Goal: Task Accomplishment & Management: Manage account settings

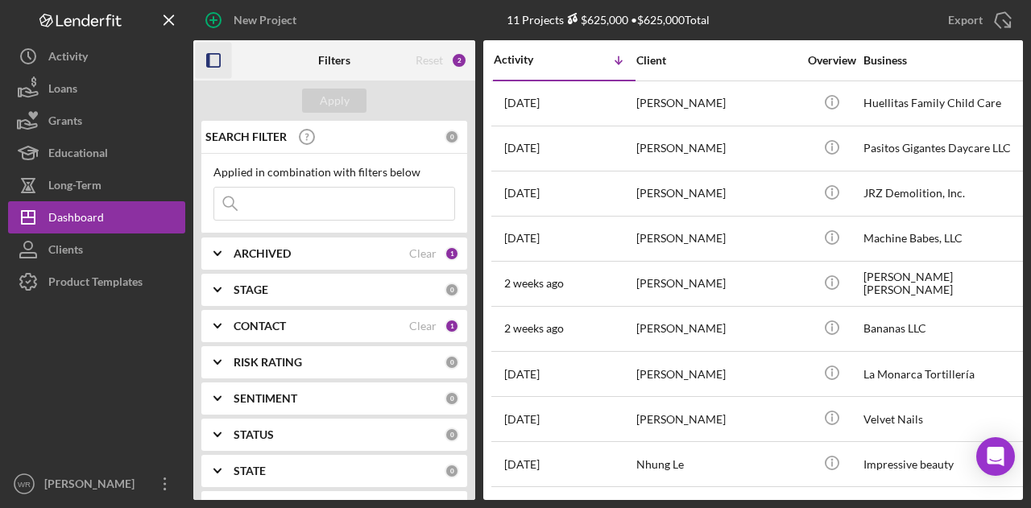
click at [209, 71] on icon "button" at bounding box center [214, 61] width 36 height 36
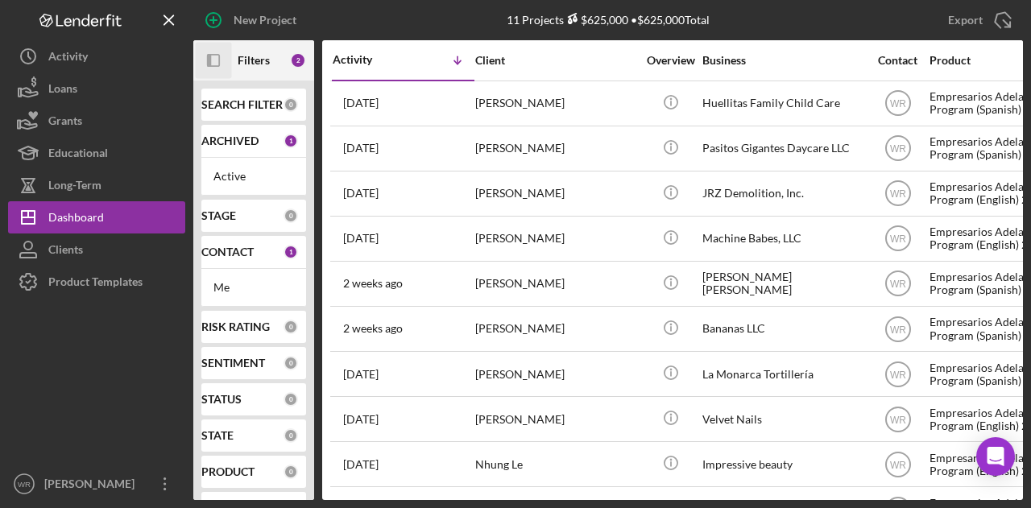
click at [224, 53] on icon "Icon/Panel Side Expand" at bounding box center [214, 61] width 36 height 36
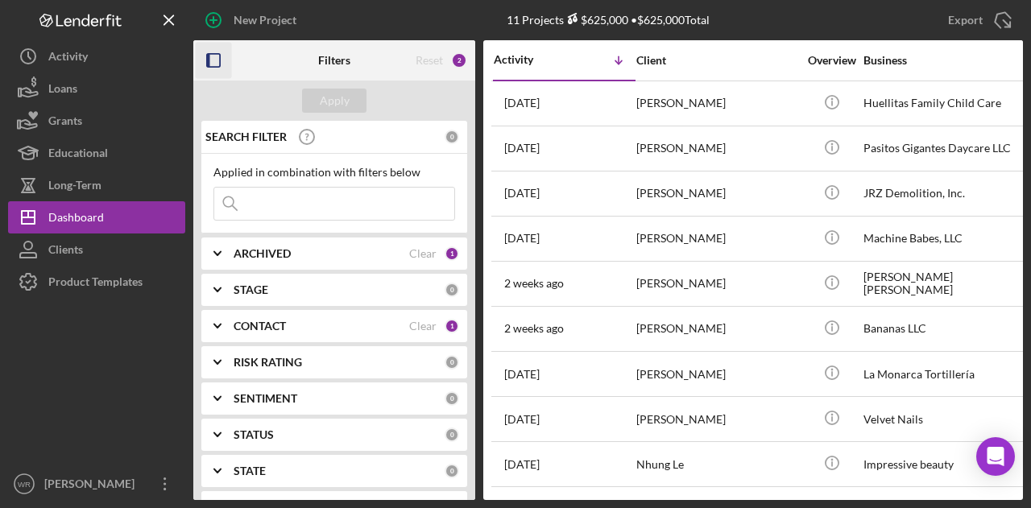
click at [277, 320] on b "CONTACT" at bounding box center [260, 326] width 52 height 13
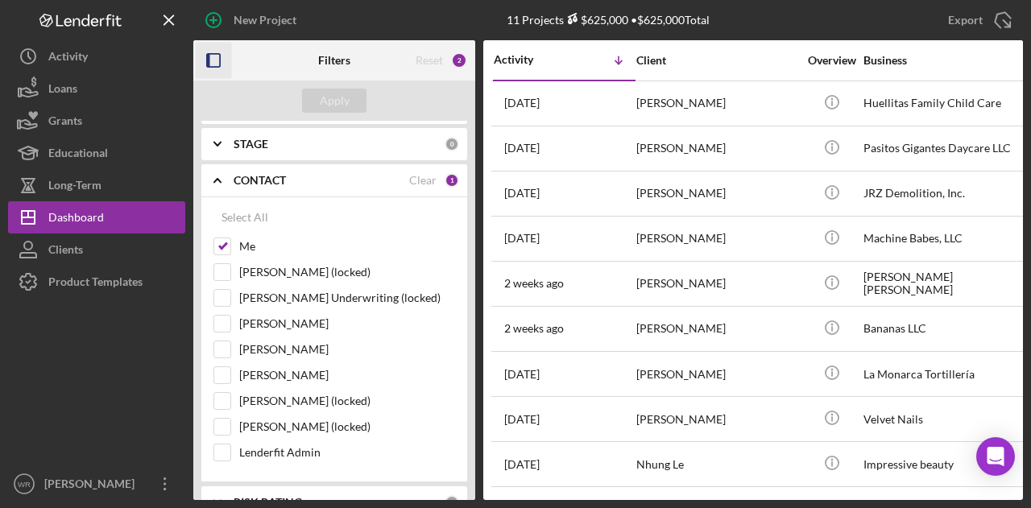
scroll to position [161, 0]
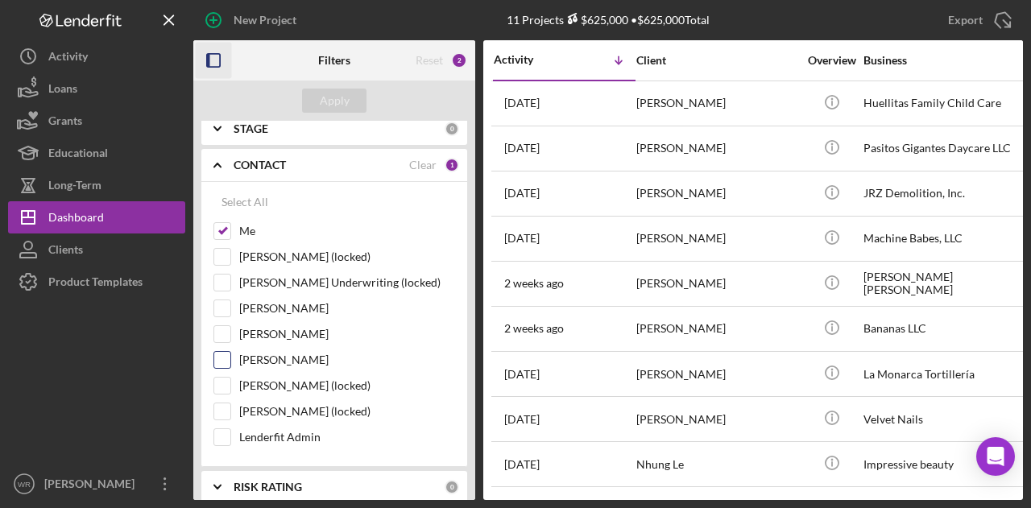
click at [279, 363] on label "Gloria Murillo" at bounding box center [347, 360] width 216 height 16
click at [230, 363] on input "Gloria Murillo" at bounding box center [222, 360] width 16 height 16
checkbox input "true"
click at [349, 86] on div "Apply" at bounding box center [334, 101] width 282 height 40
click at [344, 98] on div "Apply" at bounding box center [335, 101] width 30 height 24
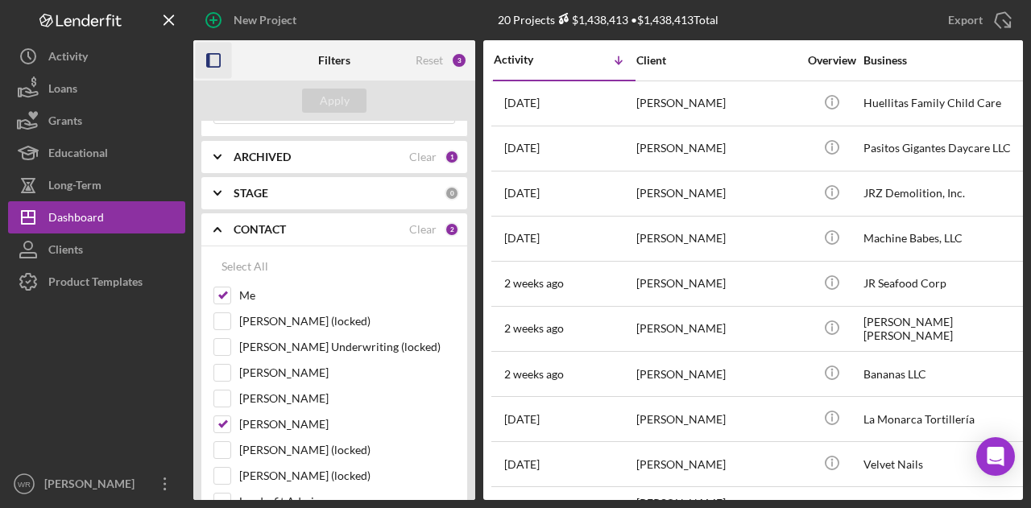
scroll to position [0, 0]
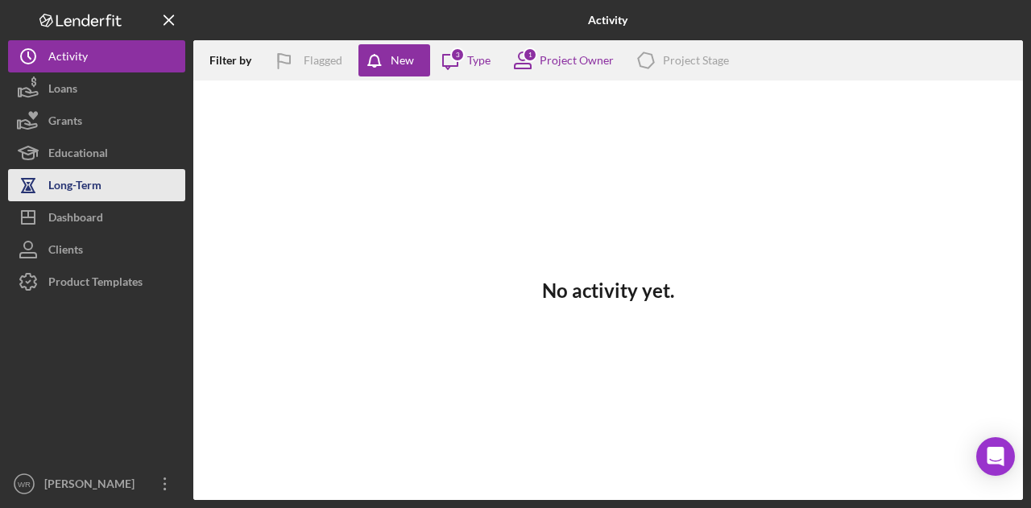
click at [69, 199] on div "Long-Term" at bounding box center [74, 187] width 53 height 36
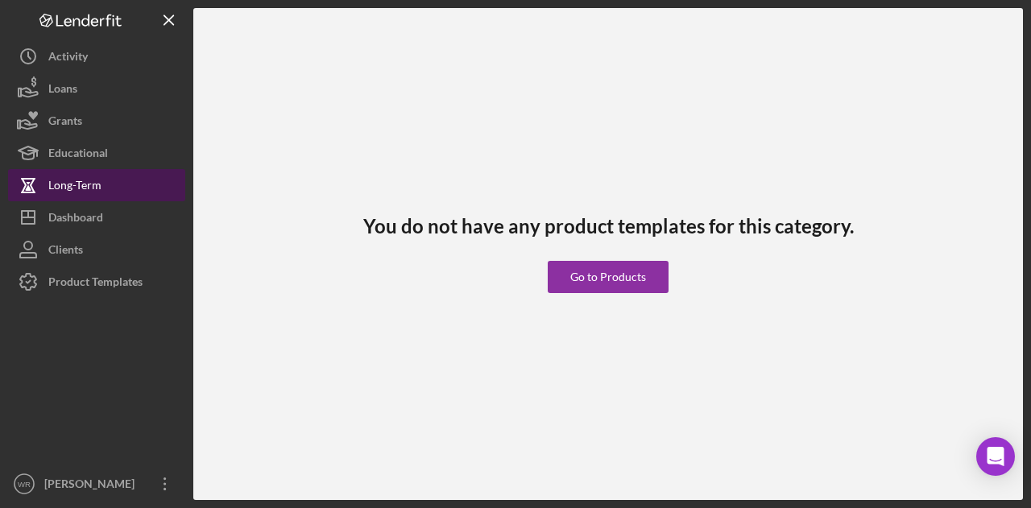
click at [109, 199] on button "Long-Term" at bounding box center [96, 185] width 177 height 32
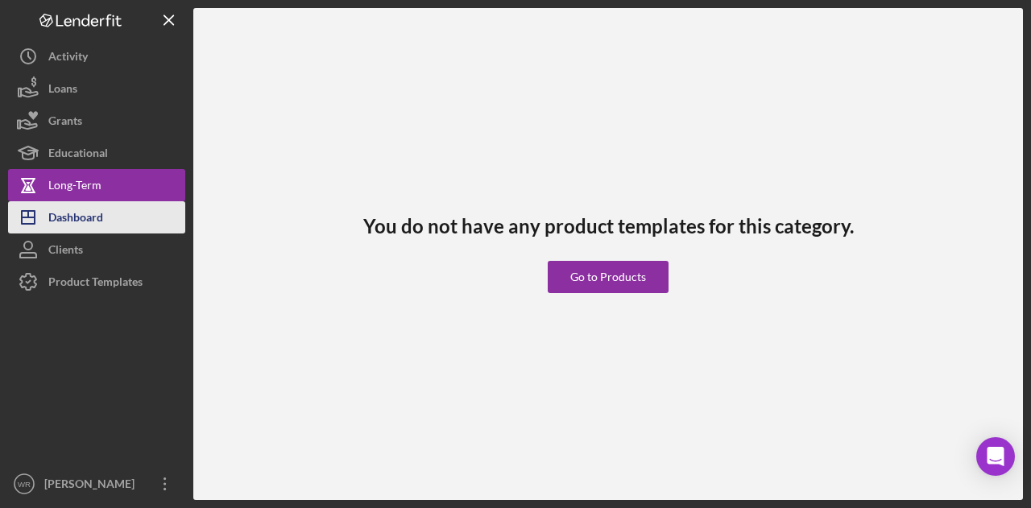
click at [102, 218] on div "Dashboard" at bounding box center [75, 219] width 55 height 36
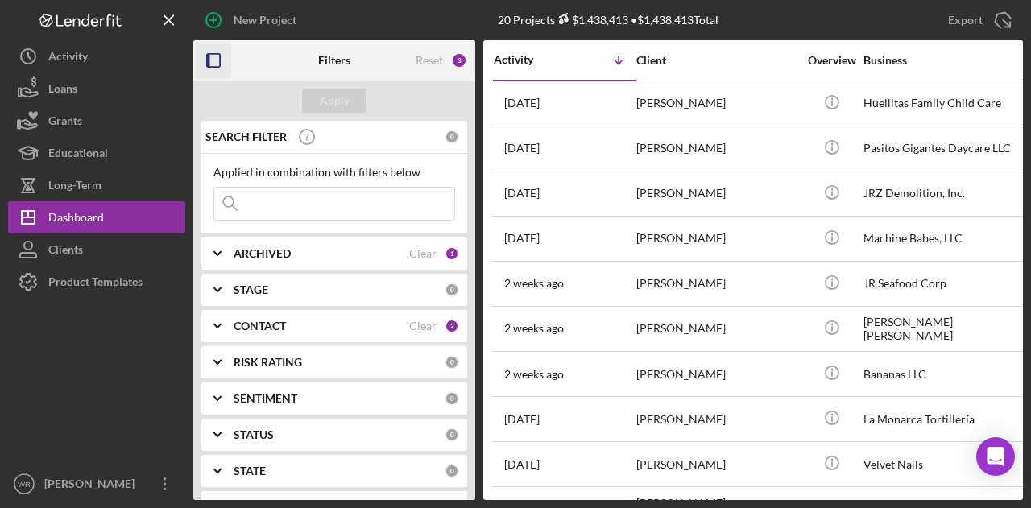
click at [220, 65] on icon "button" at bounding box center [214, 61] width 36 height 36
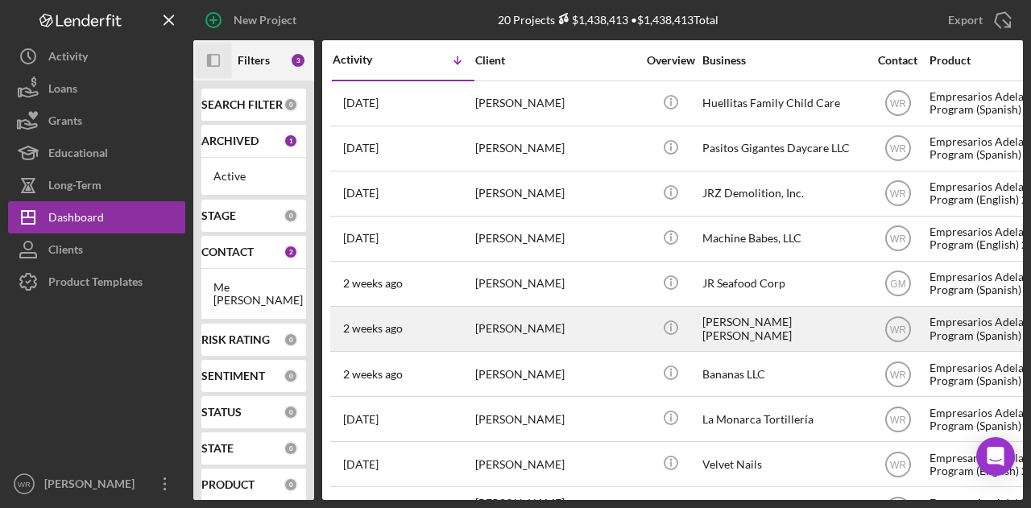
drag, startPoint x: 509, startPoint y: 326, endPoint x: 509, endPoint y: 339, distance: 12.9
click at [509, 339] on div "[PERSON_NAME]" at bounding box center [555, 329] width 161 height 43
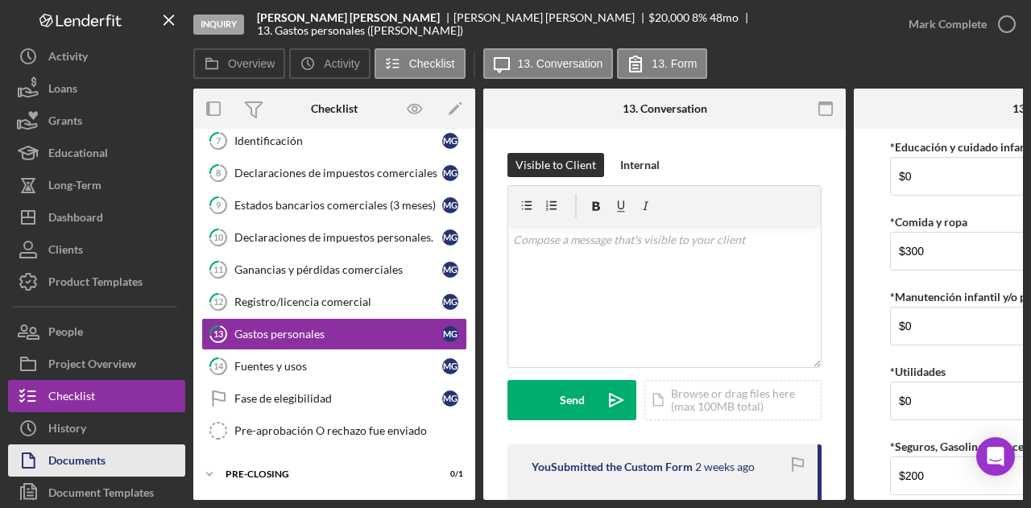
scroll to position [253, 0]
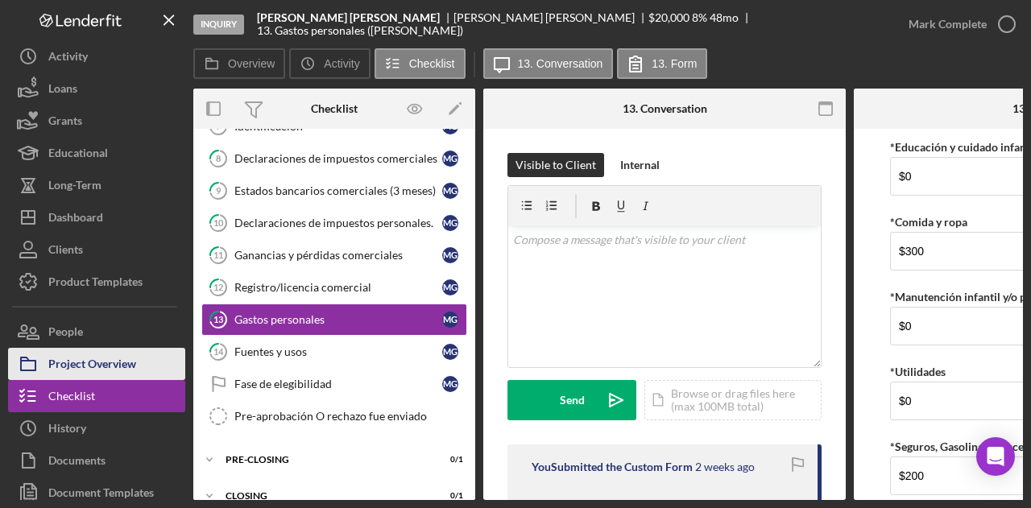
click at [120, 367] on div "Project Overview" at bounding box center [92, 366] width 88 height 36
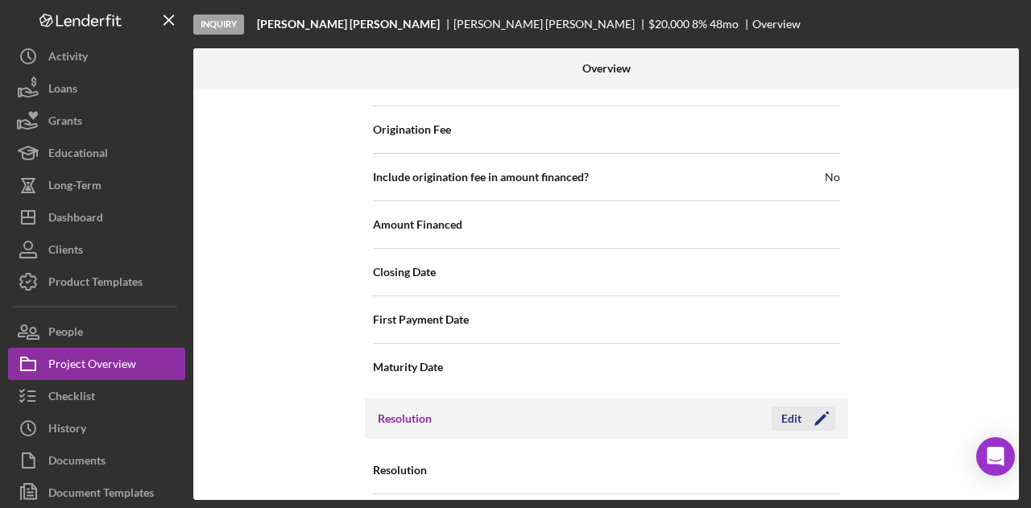
scroll to position [1857, 0]
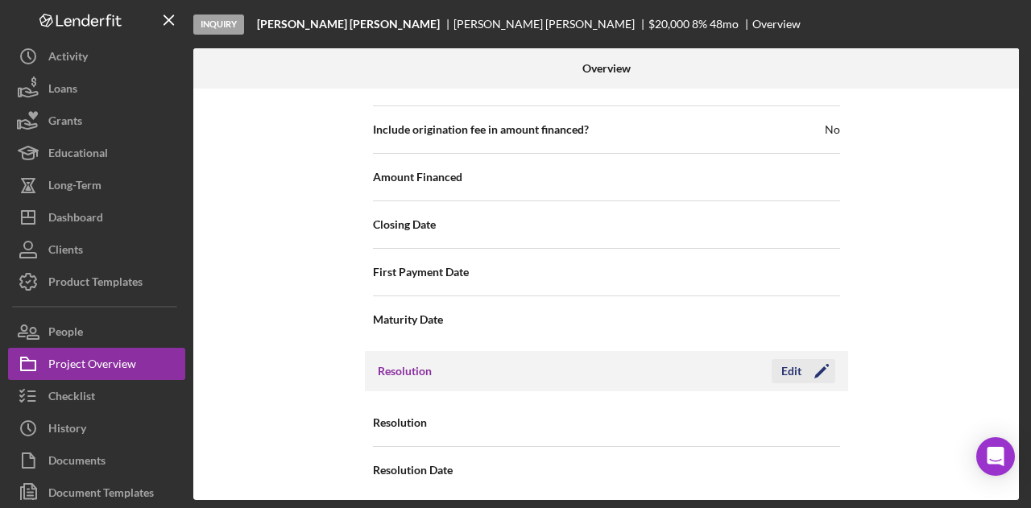
click at [830, 353] on div "Resolution Edit Icon/Edit" at bounding box center [606, 371] width 483 height 40
click at [830, 361] on icon "Icon/Edit" at bounding box center [822, 371] width 40 height 40
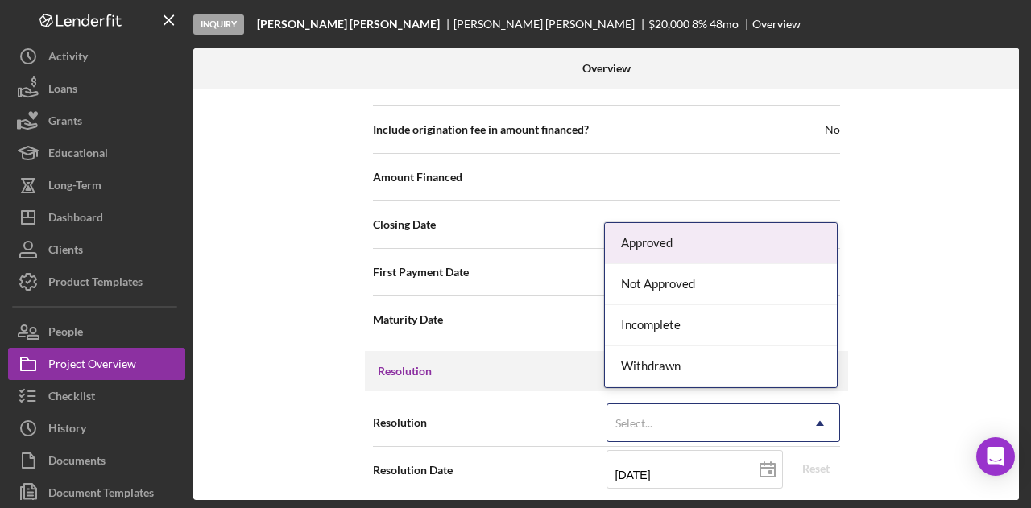
click at [737, 407] on div "Select..." at bounding box center [704, 423] width 193 height 37
click at [706, 241] on div "Approved" at bounding box center [721, 243] width 232 height 41
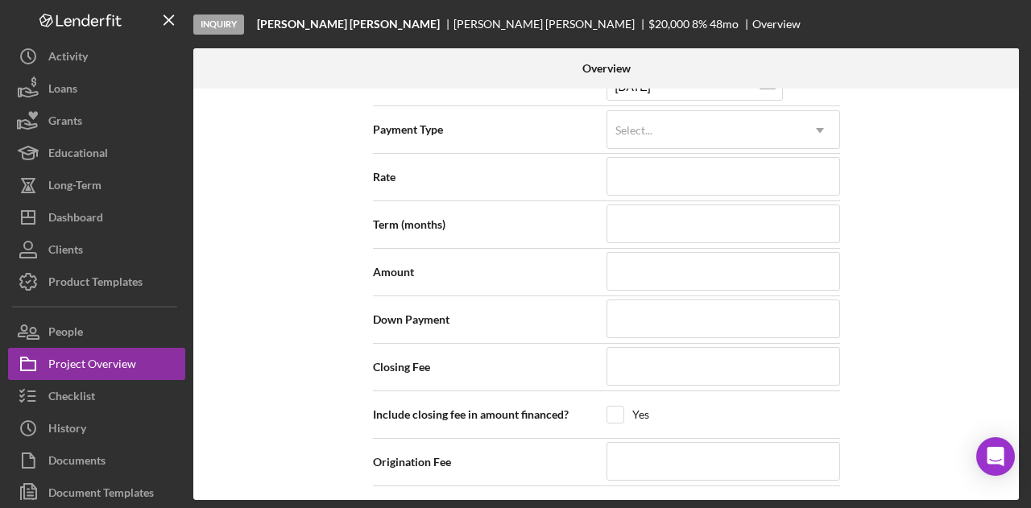
scroll to position [2180, 0]
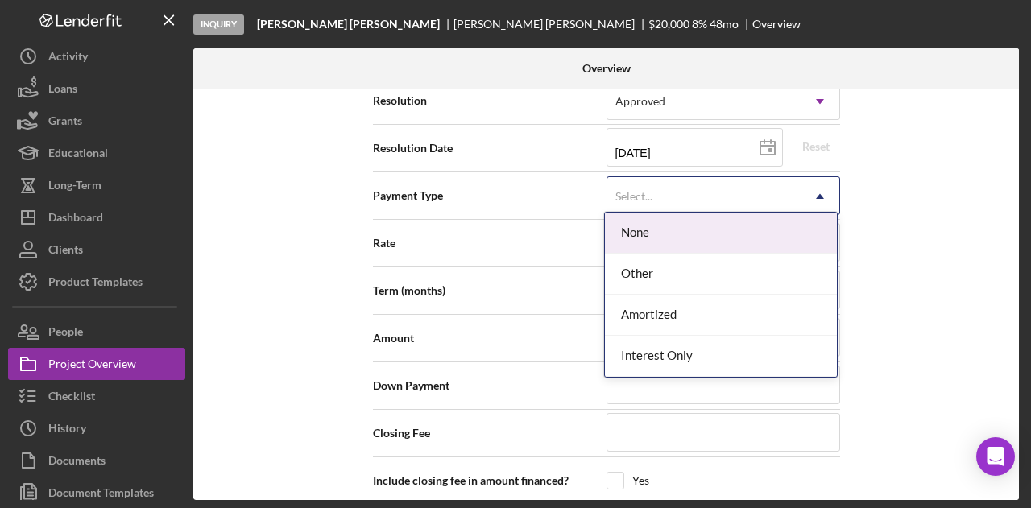
click at [685, 178] on div "Select..." at bounding box center [704, 196] width 193 height 37
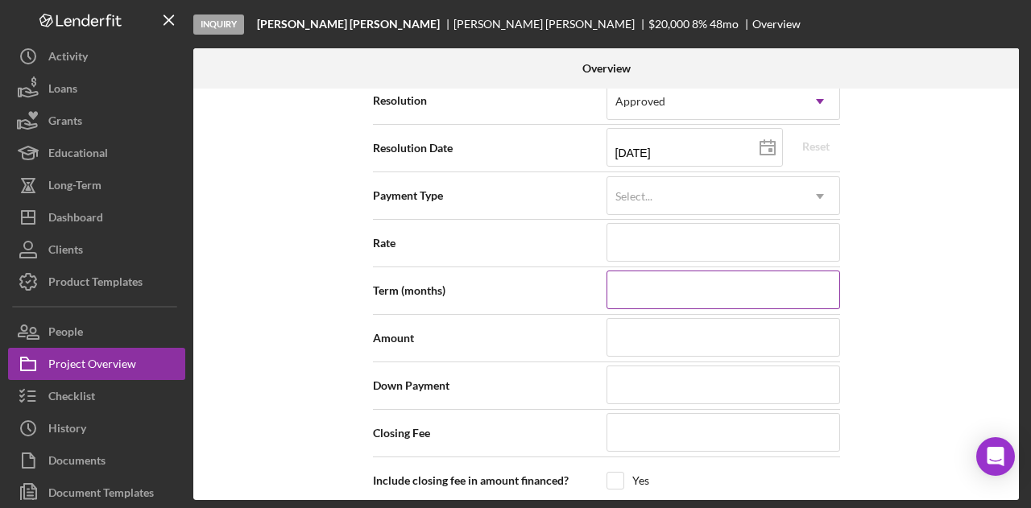
click at [643, 275] on input at bounding box center [724, 290] width 234 height 39
type input "4"
type input "48"
click at [632, 335] on input at bounding box center [724, 337] width 234 height 39
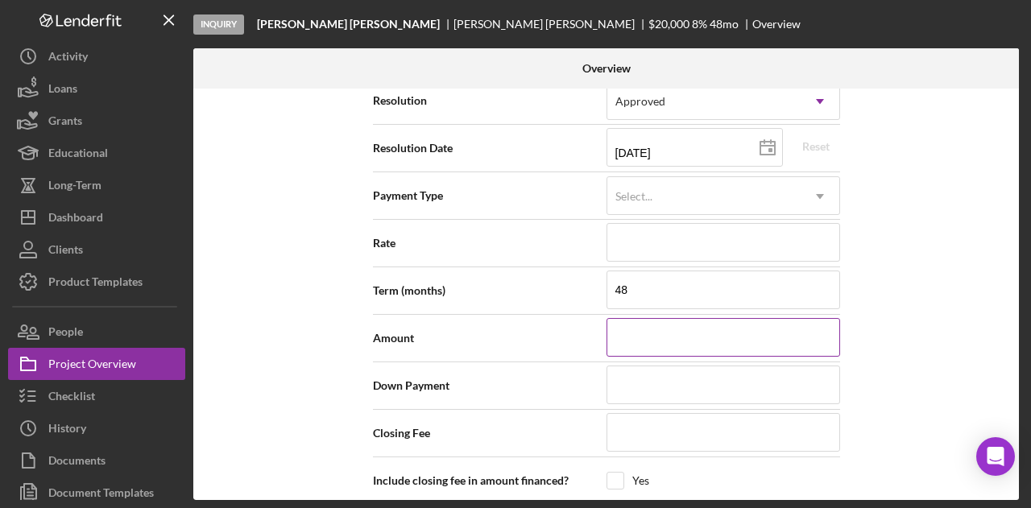
type input "$2"
type input "$20"
type input "$200"
type input "$2,000"
type input "$20,000"
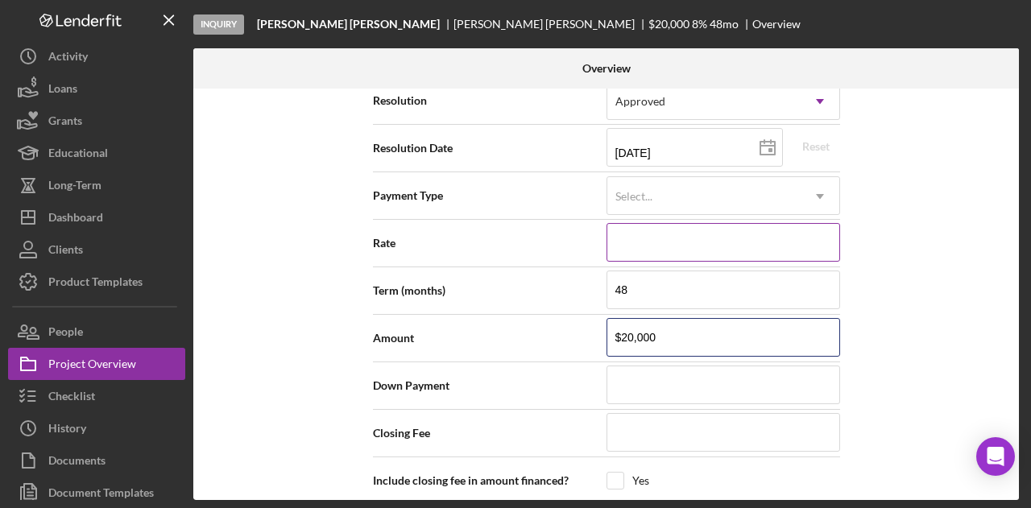
type input "$20,000"
click at [645, 248] on input at bounding box center [724, 242] width 234 height 39
type input "7%"
type input "7.%"
type input "7.5%"
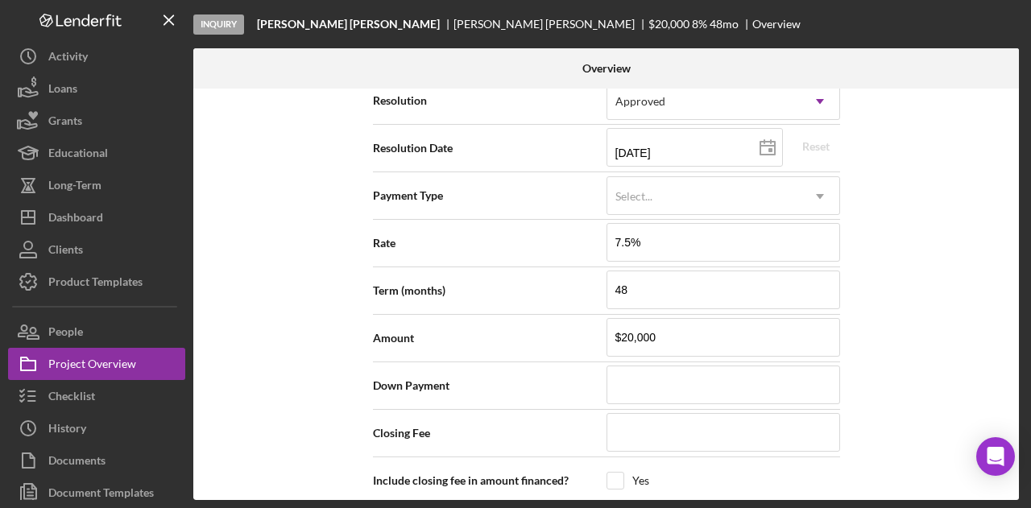
type input "7.500%"
click at [938, 272] on div "Internal Workflow Stage Inquiry Icon/Dropdown Arrow Archive (can unarchive late…" at bounding box center [606, 295] width 826 height 412
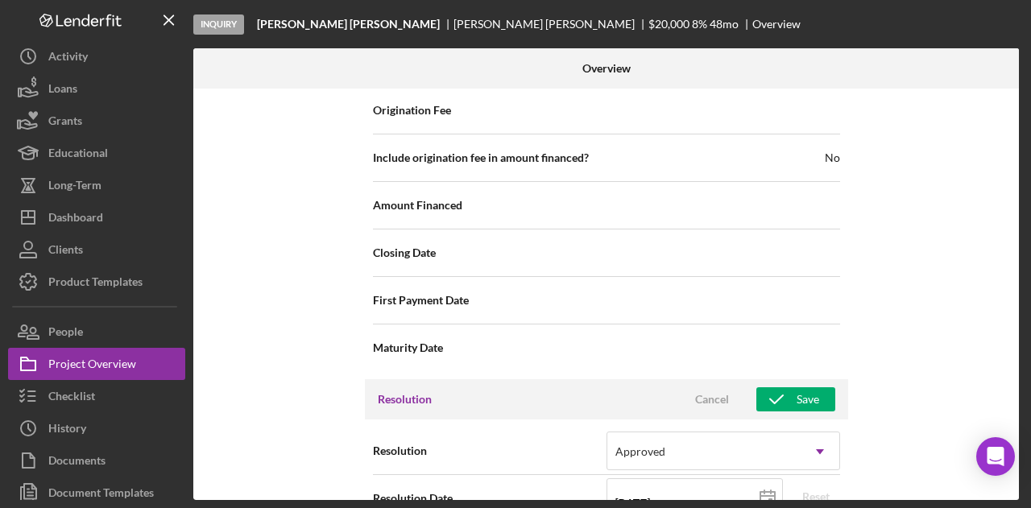
scroll to position [1828, 0]
click at [815, 389] on button "Save" at bounding box center [796, 401] width 79 height 24
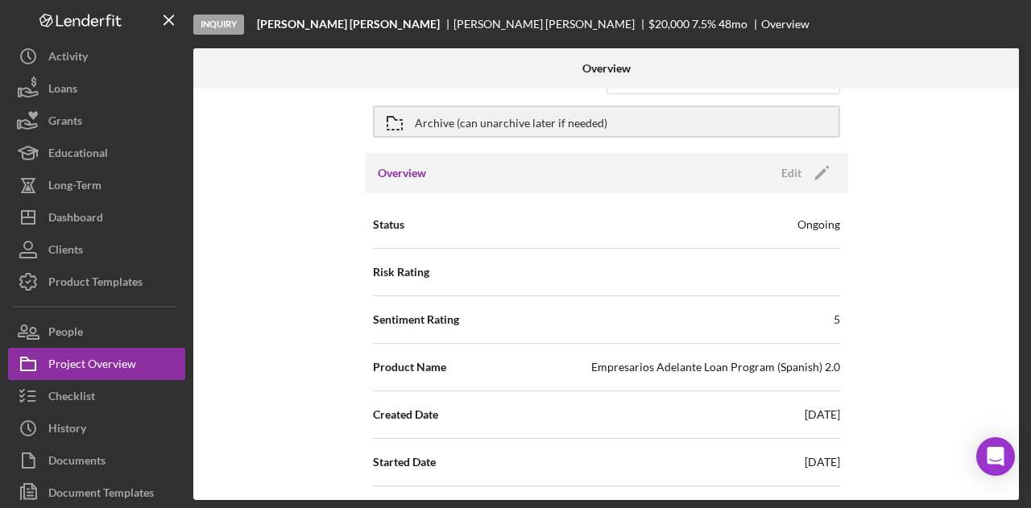
scroll to position [0, 0]
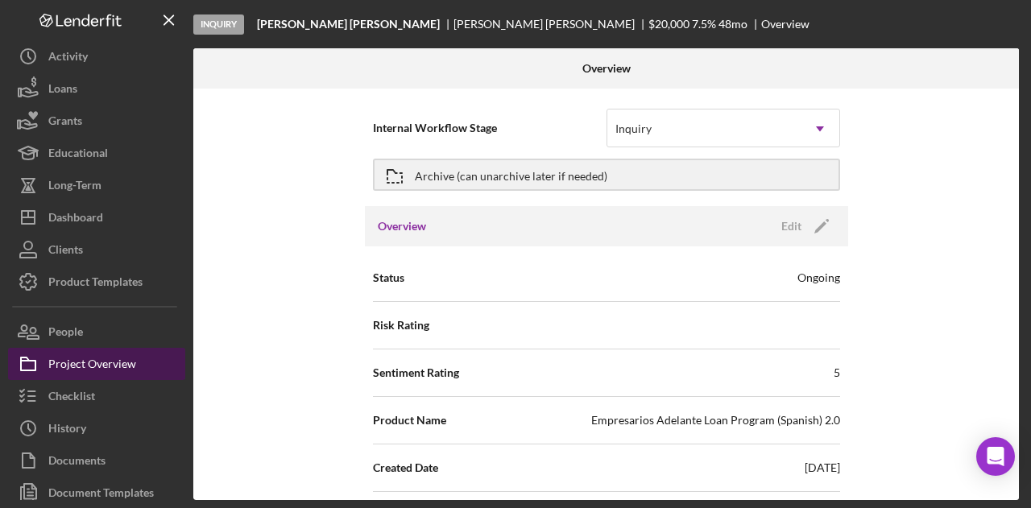
click at [102, 358] on div "Project Overview" at bounding box center [92, 366] width 88 height 36
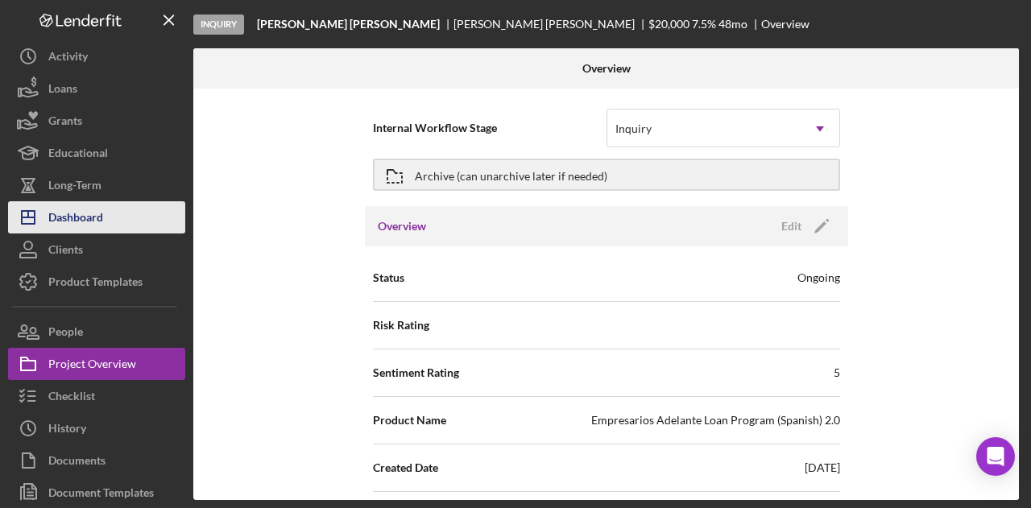
click at [127, 210] on button "Icon/Dashboard Dashboard" at bounding box center [96, 217] width 177 height 32
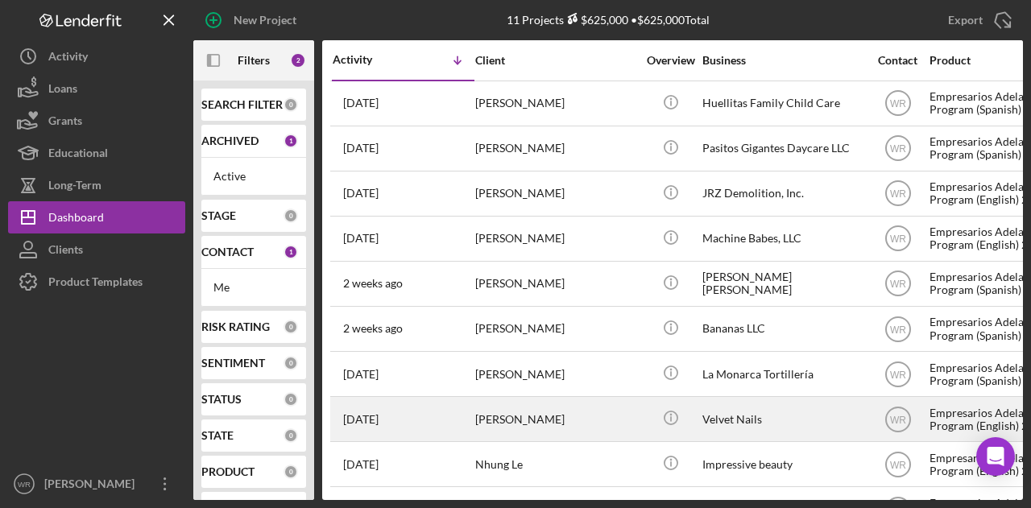
scroll to position [92, 0]
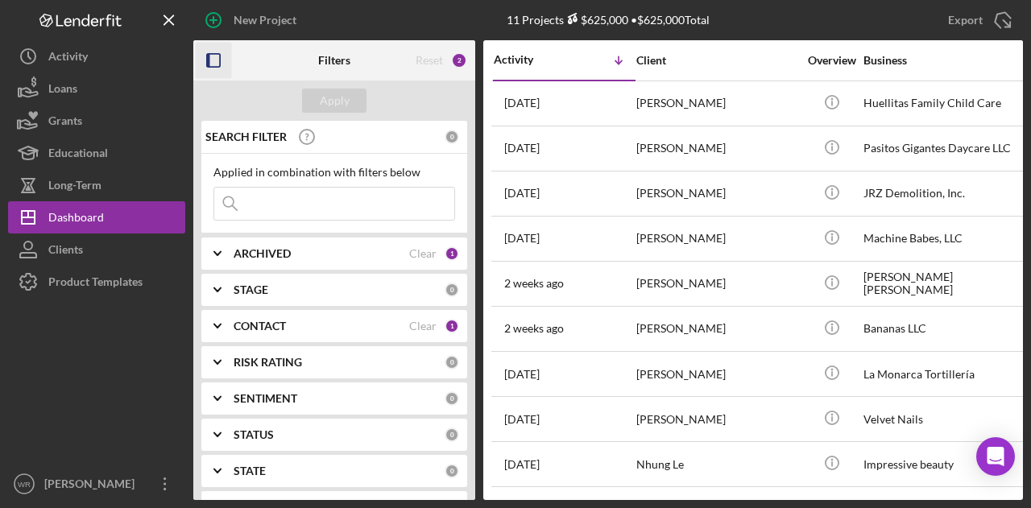
click at [217, 57] on icon "button" at bounding box center [214, 61] width 36 height 36
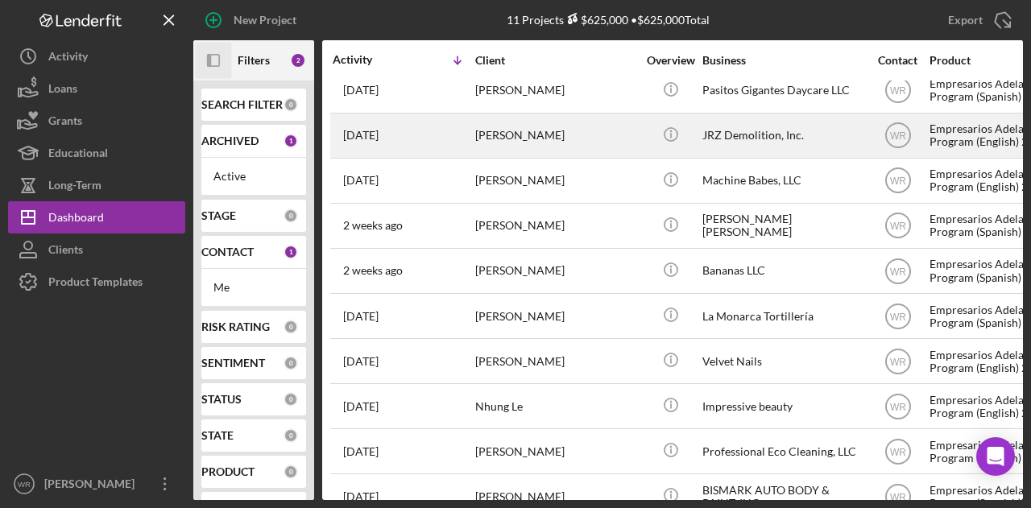
scroll to position [81, 0]
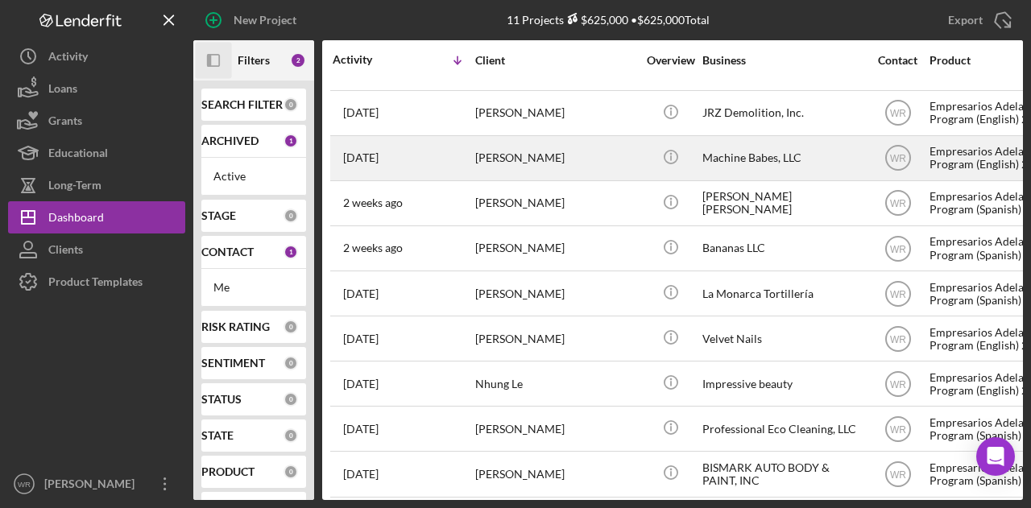
click at [526, 177] on div "[PERSON_NAME]" at bounding box center [555, 158] width 161 height 43
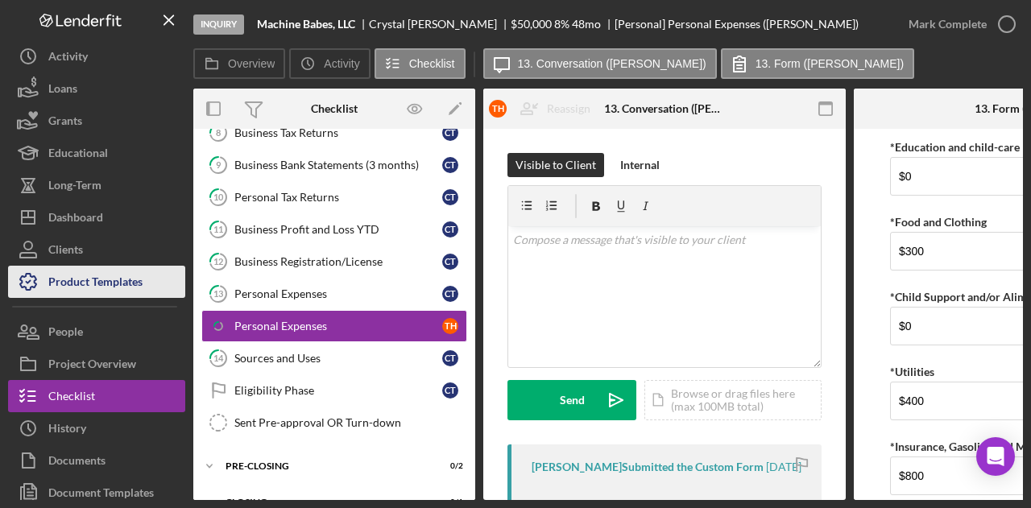
scroll to position [479, 0]
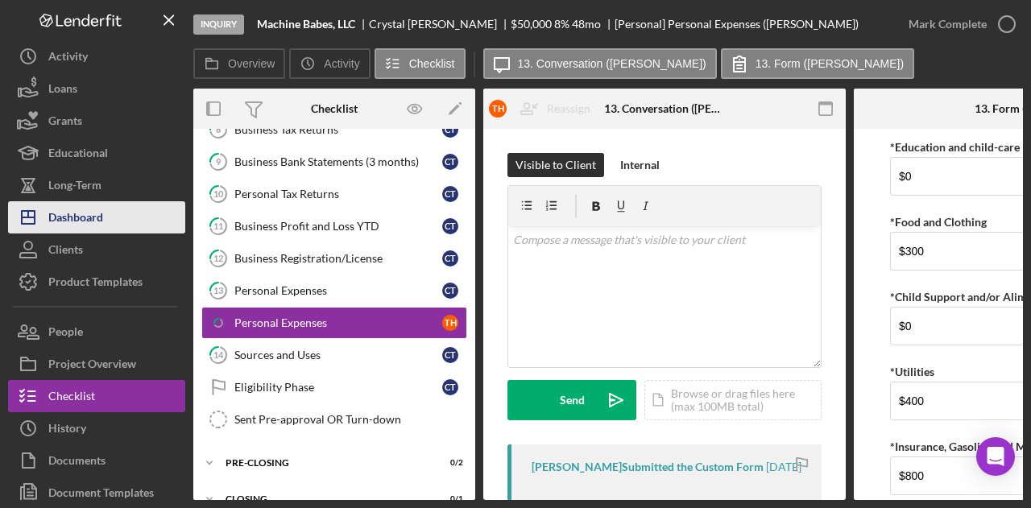
click at [129, 218] on button "Icon/Dashboard Dashboard" at bounding box center [96, 217] width 177 height 32
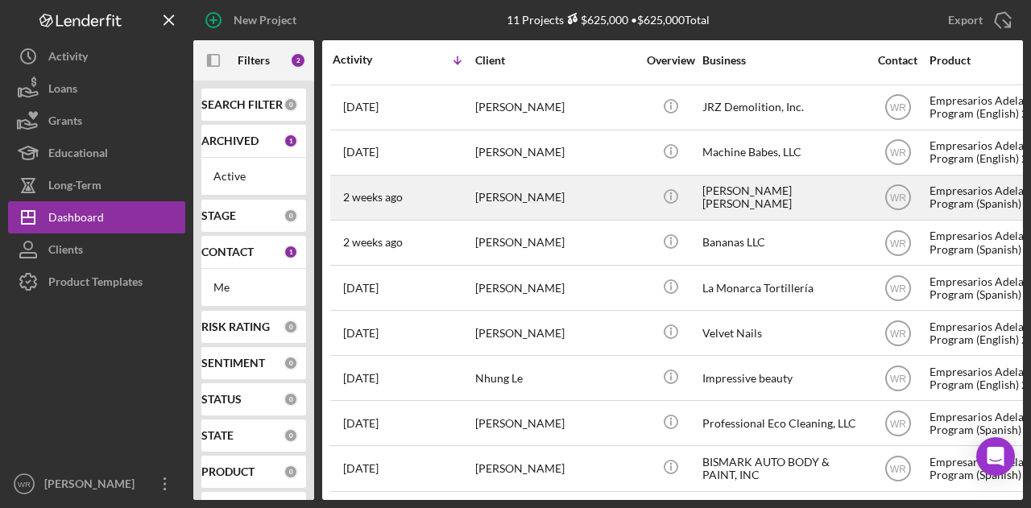
scroll to position [92, 0]
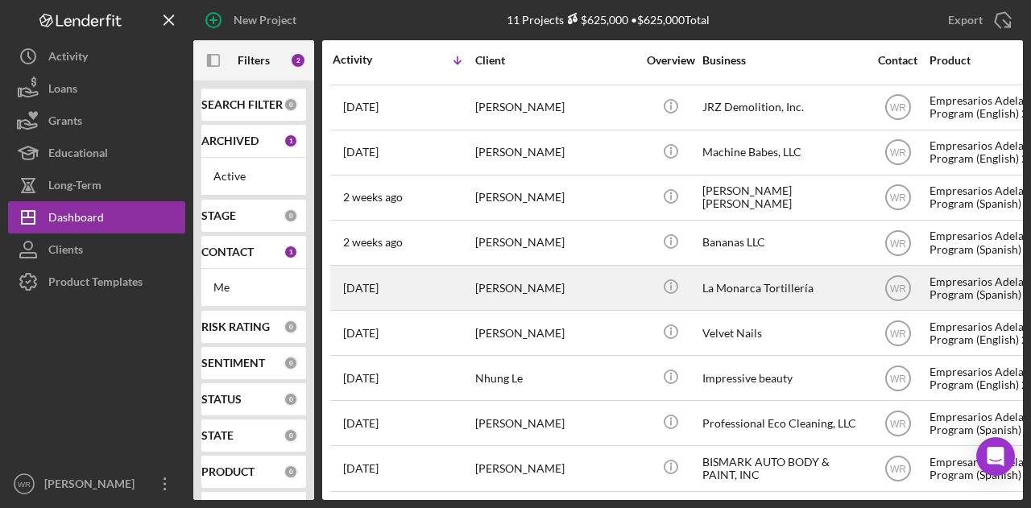
click at [488, 279] on div "[PERSON_NAME]" at bounding box center [555, 288] width 161 height 43
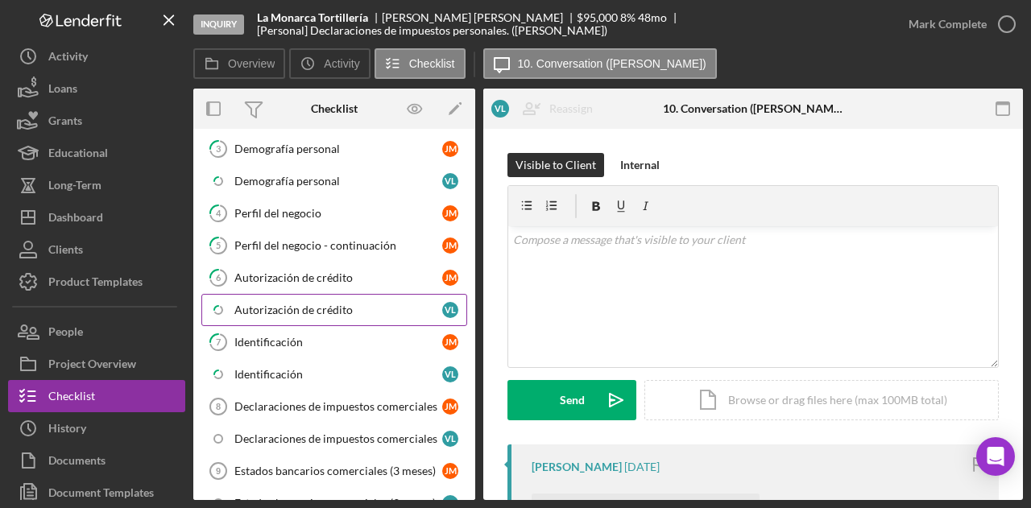
scroll to position [282, 0]
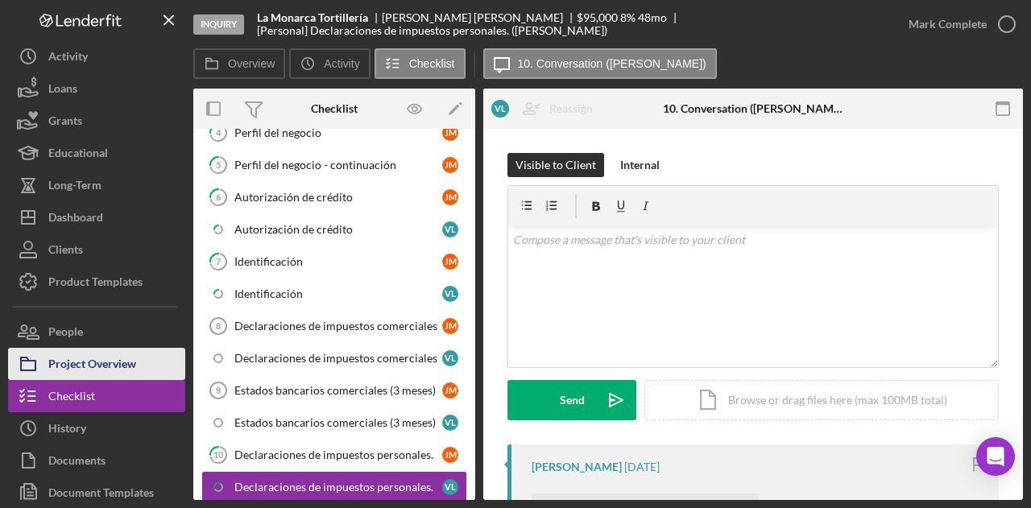
click at [111, 352] on div "Project Overview" at bounding box center [92, 366] width 88 height 36
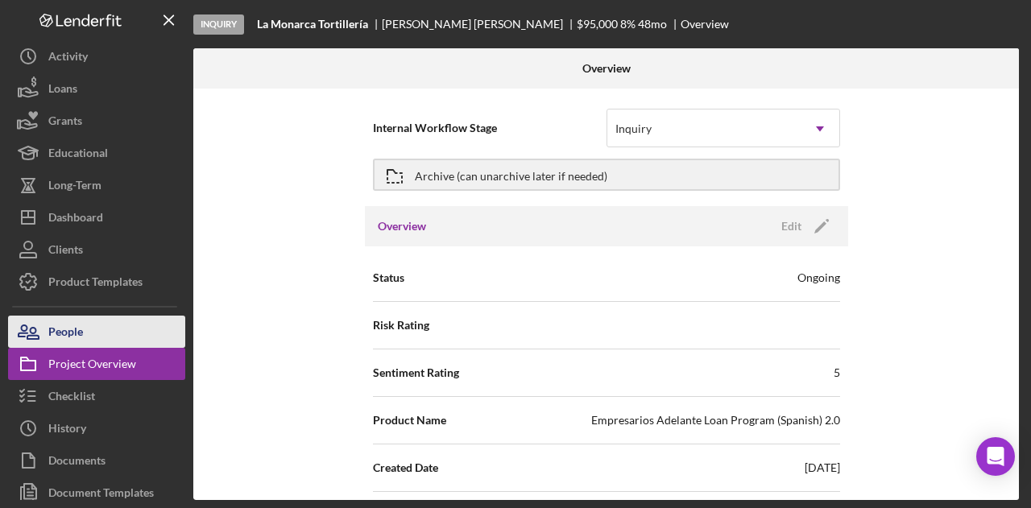
click at [118, 337] on button "People" at bounding box center [96, 332] width 177 height 32
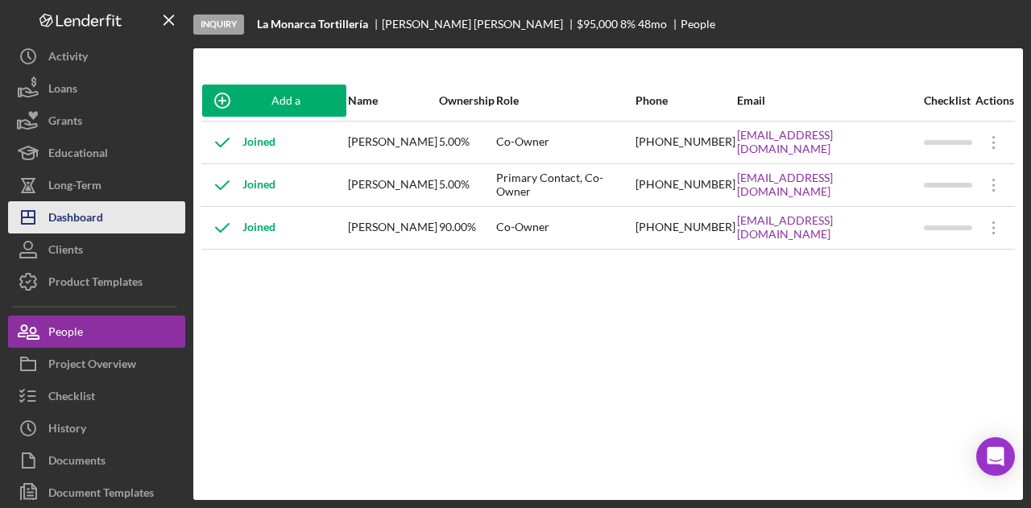
click at [126, 205] on button "Icon/Dashboard Dashboard" at bounding box center [96, 217] width 177 height 32
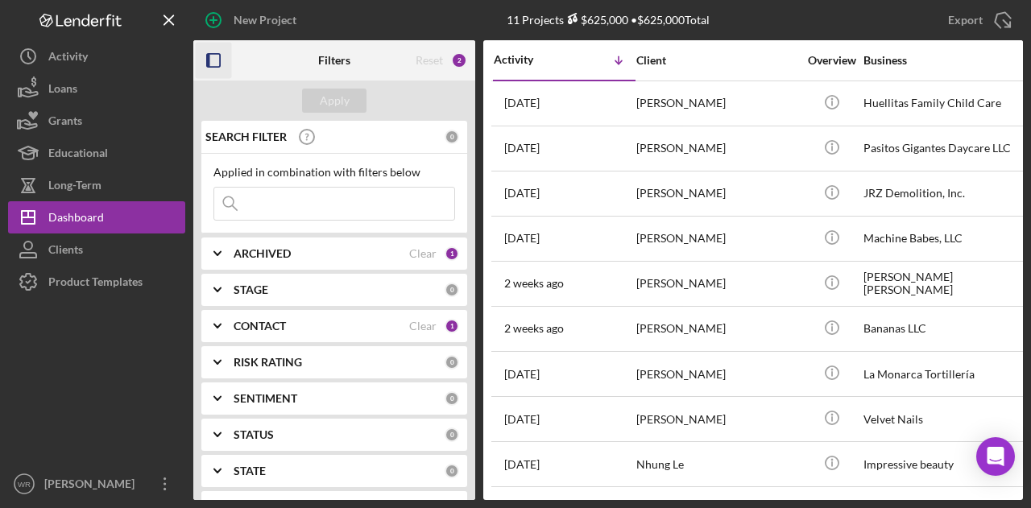
click at [220, 60] on rect "button" at bounding box center [213, 60] width 13 height 13
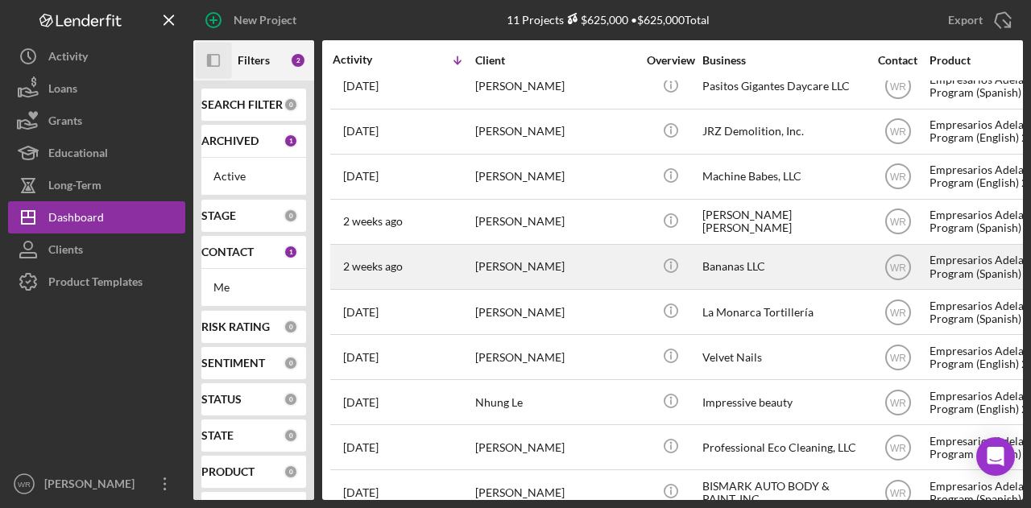
scroll to position [92, 0]
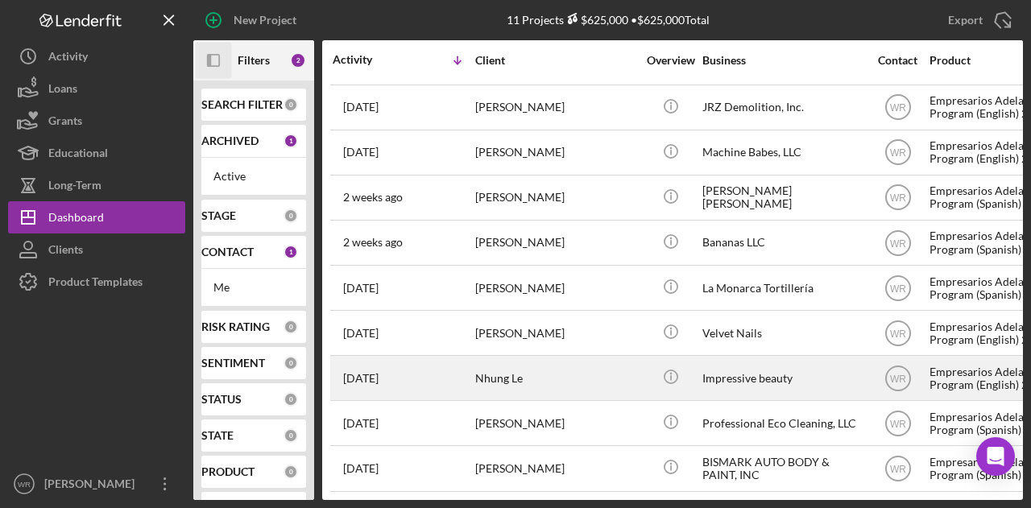
click at [517, 368] on div "Nhung Le" at bounding box center [555, 378] width 161 height 43
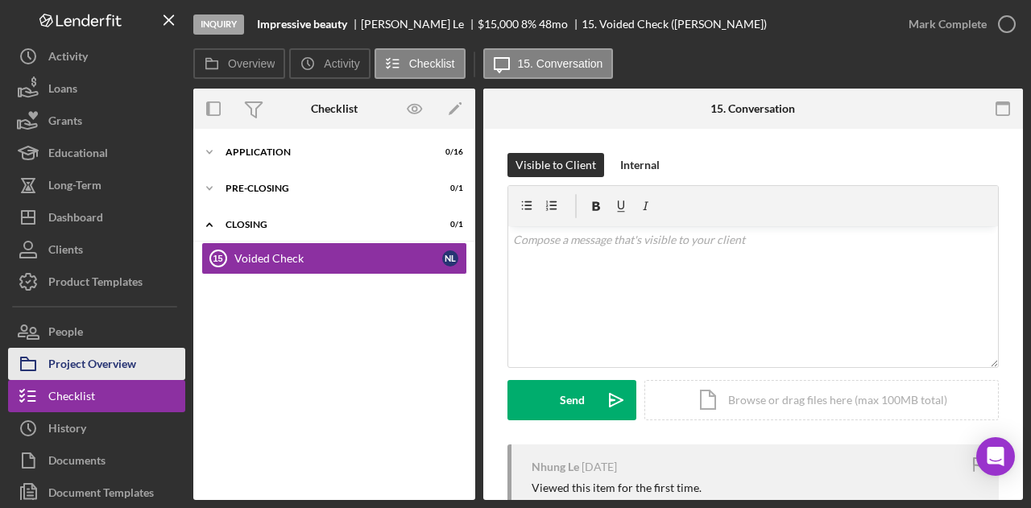
click at [117, 352] on div "Project Overview" at bounding box center [92, 366] width 88 height 36
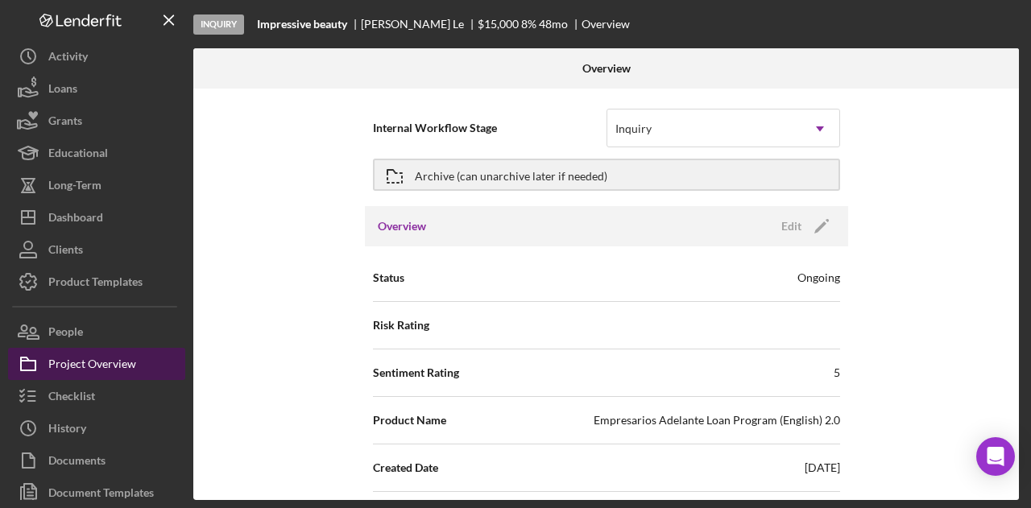
click at [111, 376] on div "Project Overview" at bounding box center [92, 366] width 88 height 36
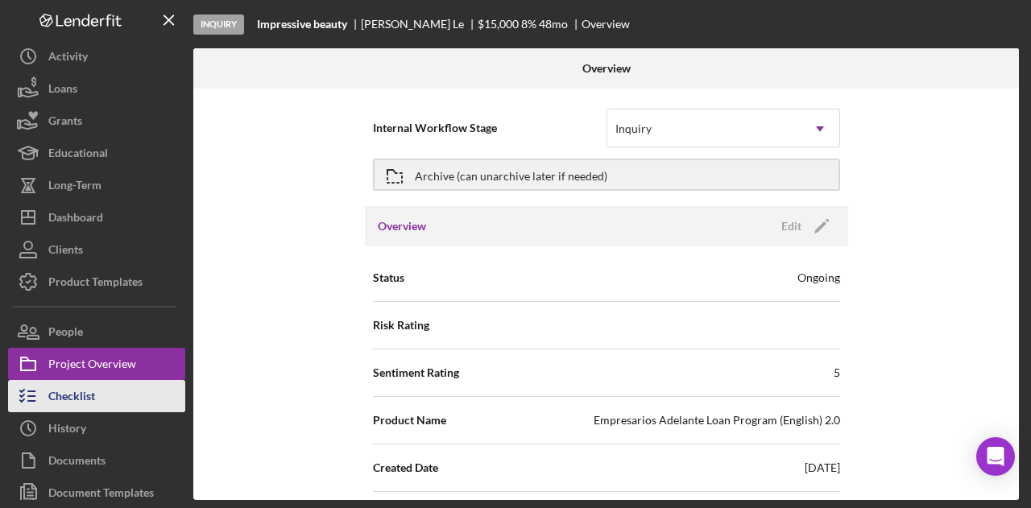
click at [88, 412] on div "Checklist" at bounding box center [71, 398] width 47 height 36
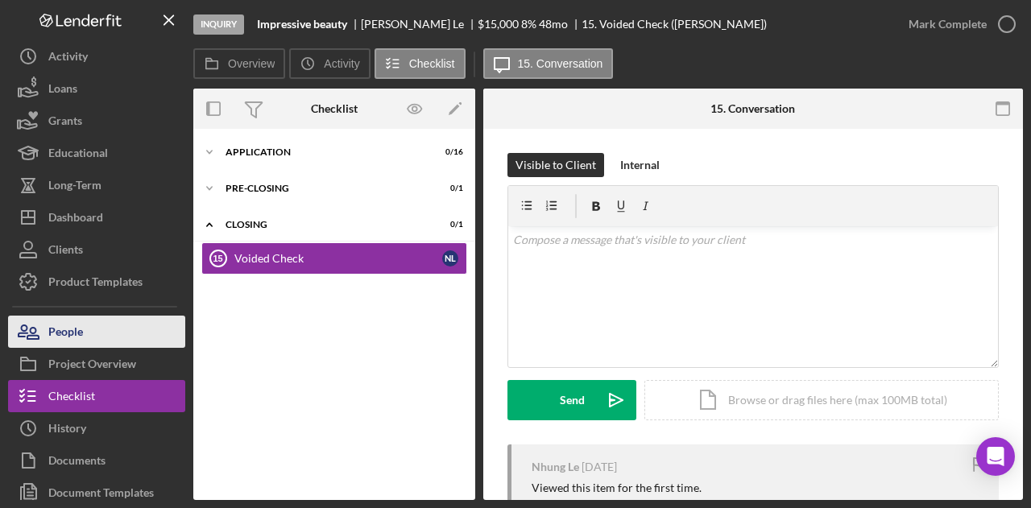
click at [122, 339] on button "People" at bounding box center [96, 332] width 177 height 32
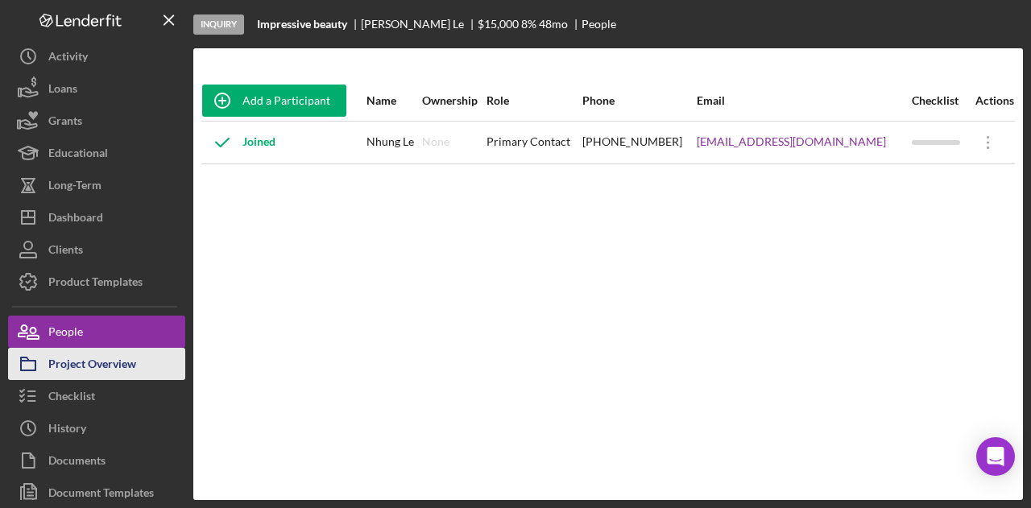
click at [130, 371] on div "Project Overview" at bounding box center [92, 366] width 88 height 36
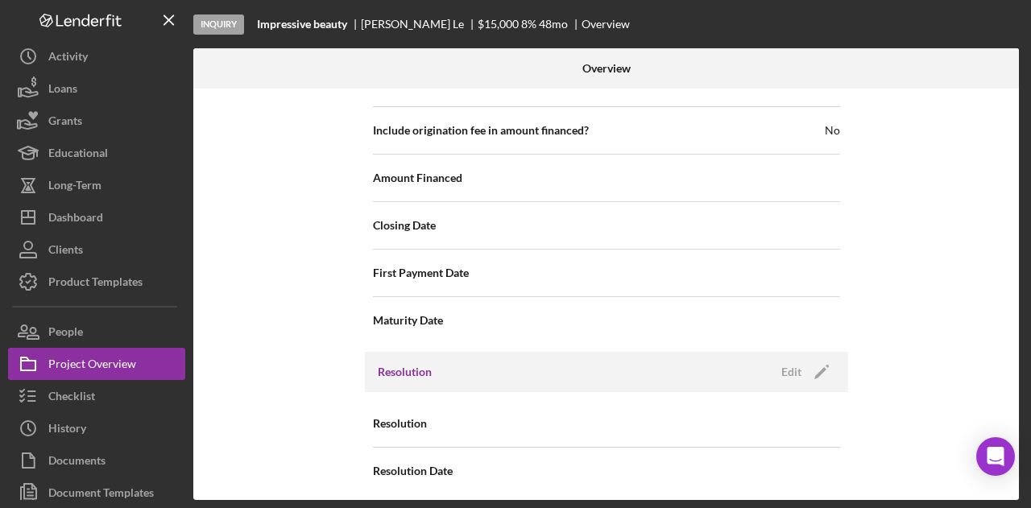
scroll to position [1857, 0]
click at [817, 351] on icon "Icon/Edit" at bounding box center [822, 371] width 40 height 40
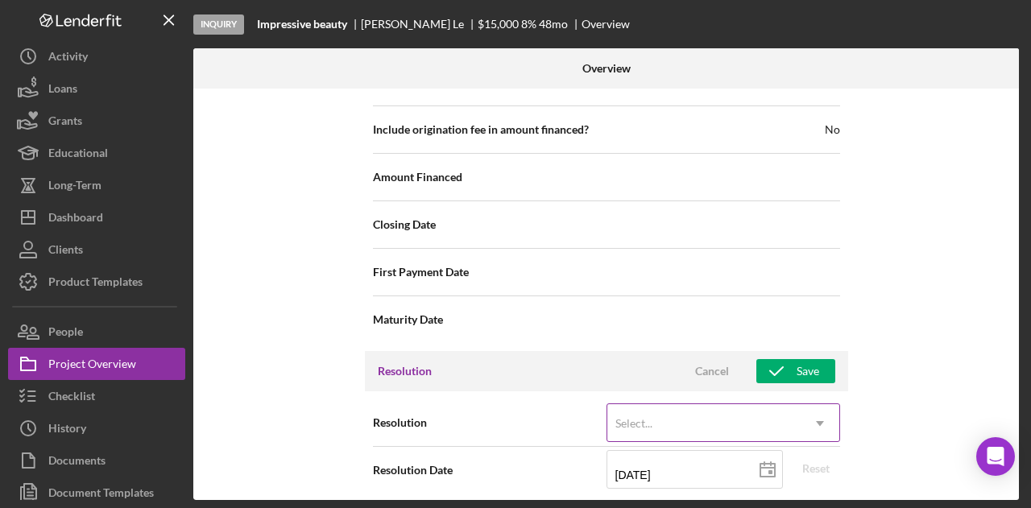
click at [716, 417] on div "Select..." at bounding box center [704, 423] width 193 height 37
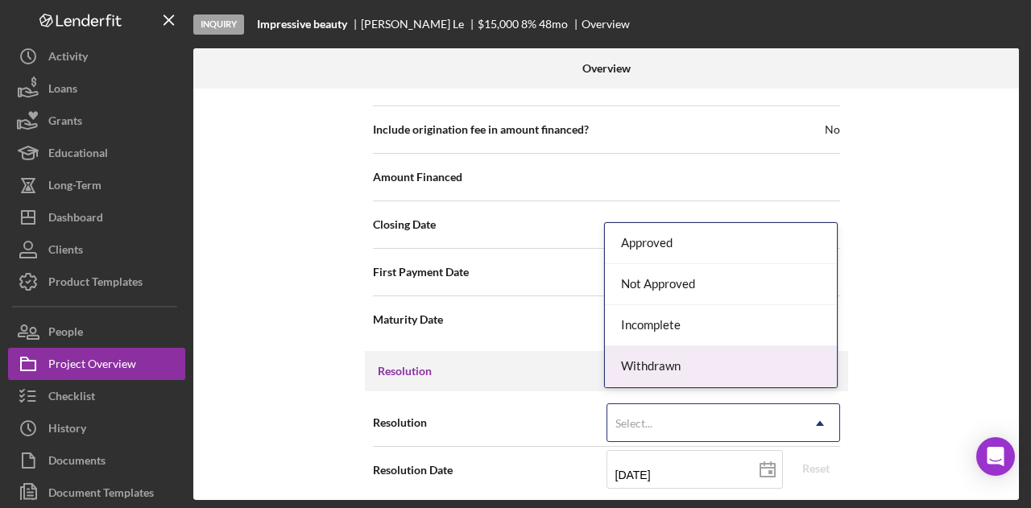
click at [679, 357] on div "Withdrawn" at bounding box center [721, 367] width 232 height 41
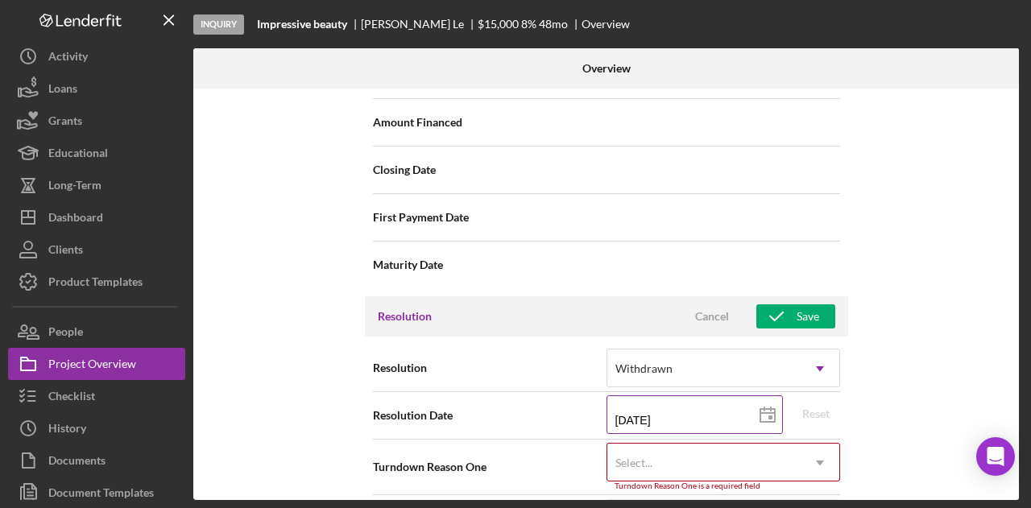
scroll to position [1960, 0]
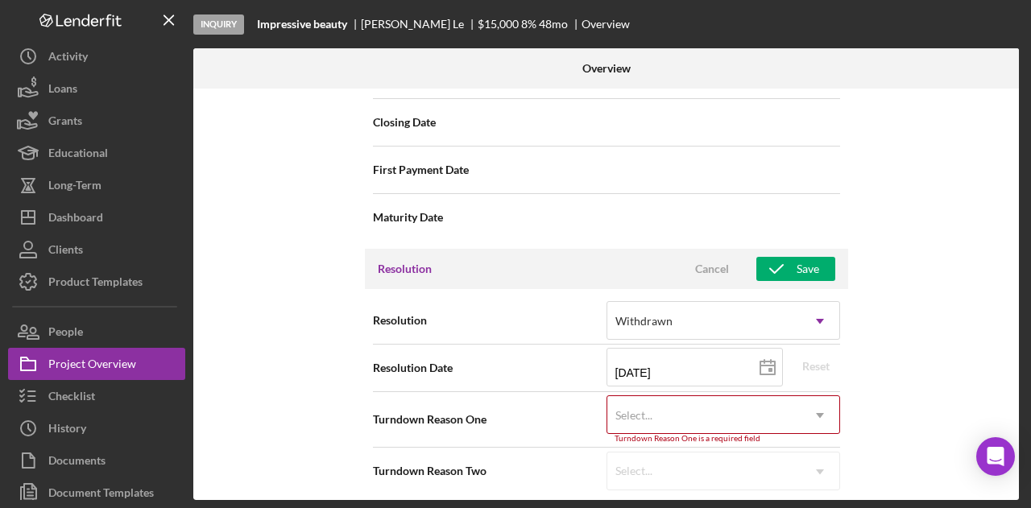
click at [691, 409] on div "Select..." at bounding box center [704, 415] width 193 height 37
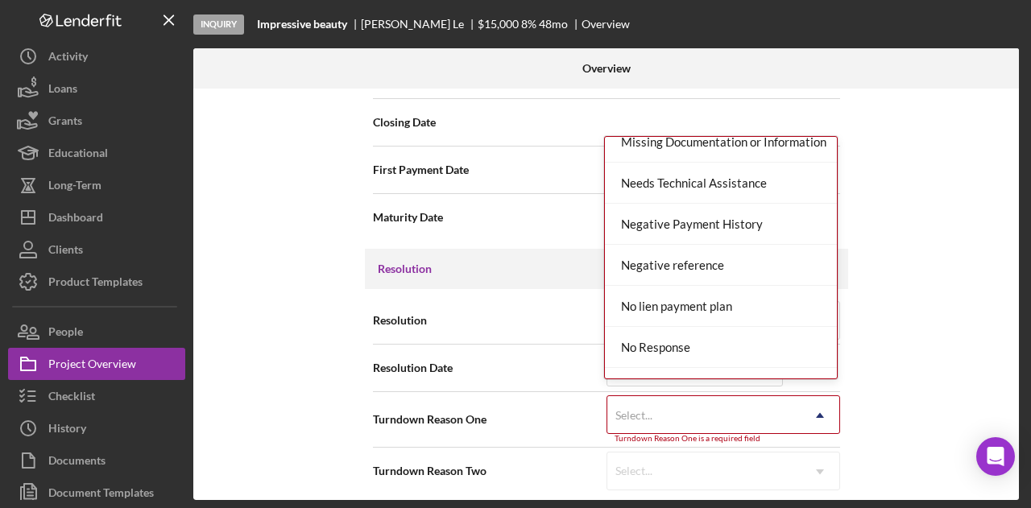
scroll to position [967, 0]
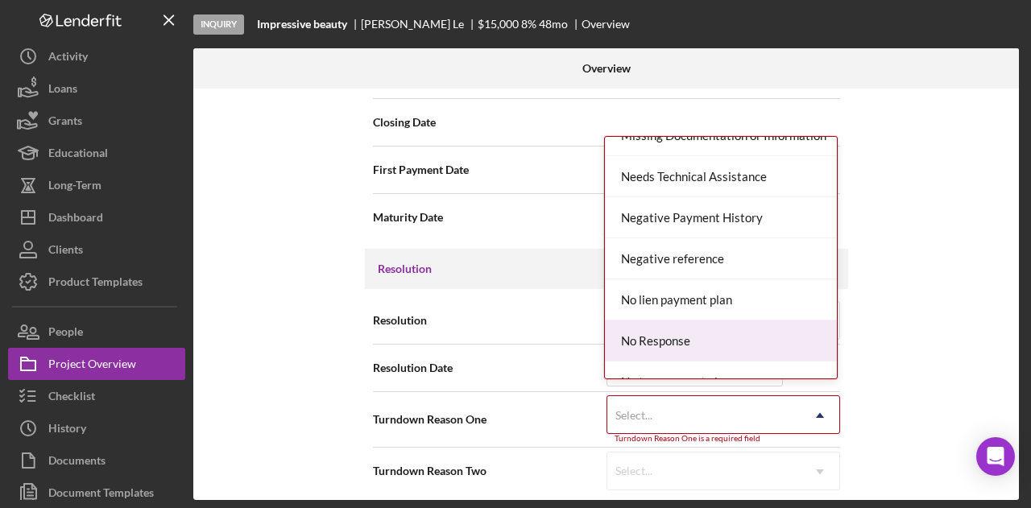
click at [691, 328] on div "No Response" at bounding box center [721, 341] width 232 height 41
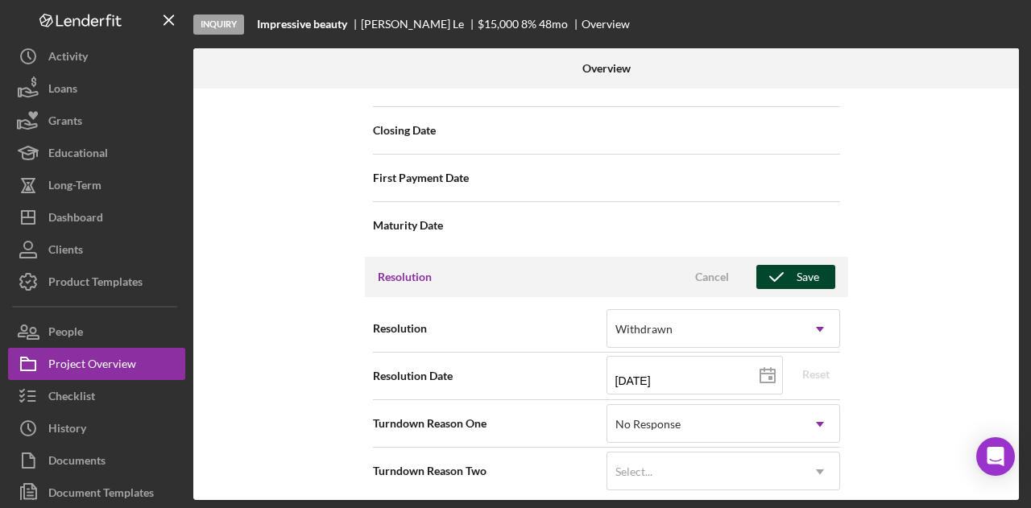
click at [815, 265] on button "Save" at bounding box center [796, 277] width 79 height 24
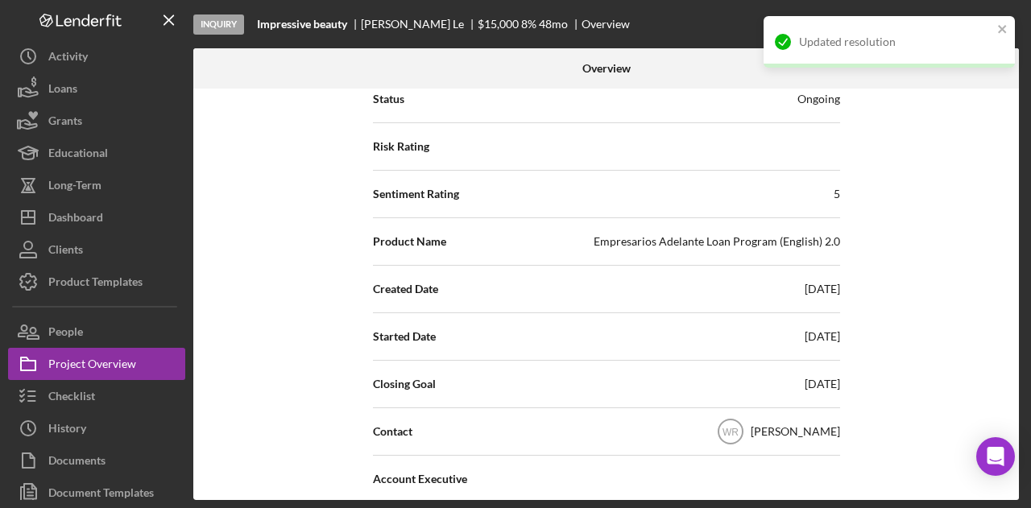
scroll to position [0, 0]
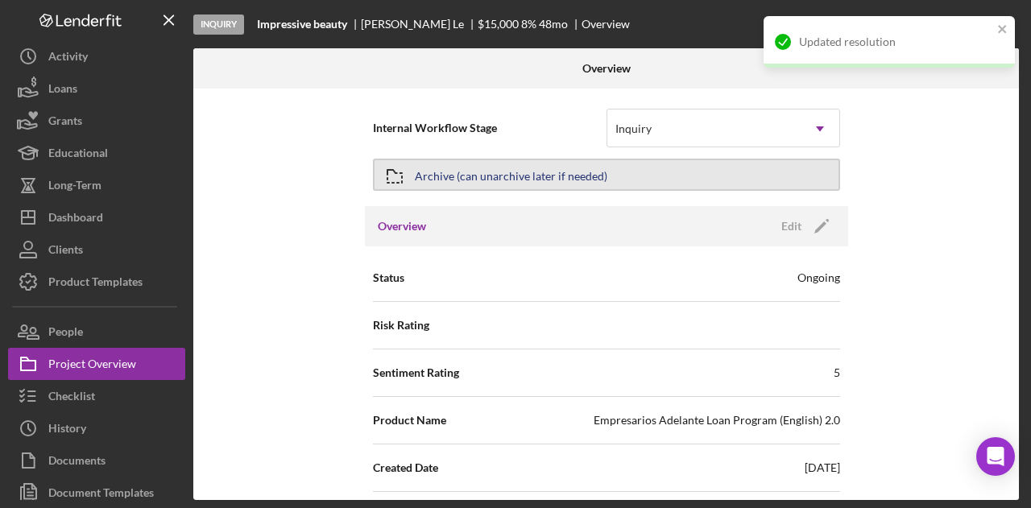
click at [504, 166] on div "Archive (can unarchive later if needed)" at bounding box center [511, 174] width 193 height 29
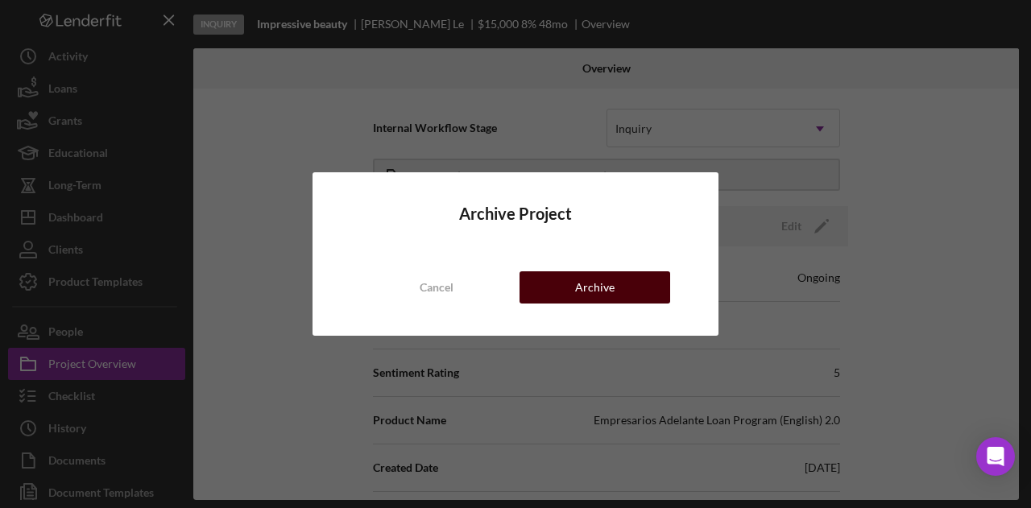
click at [627, 283] on button "Archive" at bounding box center [595, 288] width 151 height 32
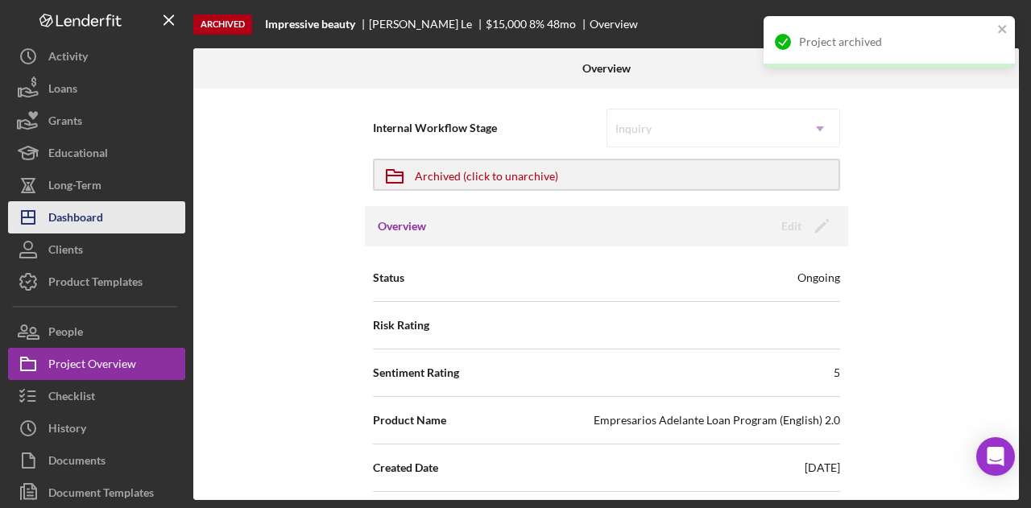
click at [145, 210] on button "Icon/Dashboard Dashboard" at bounding box center [96, 217] width 177 height 32
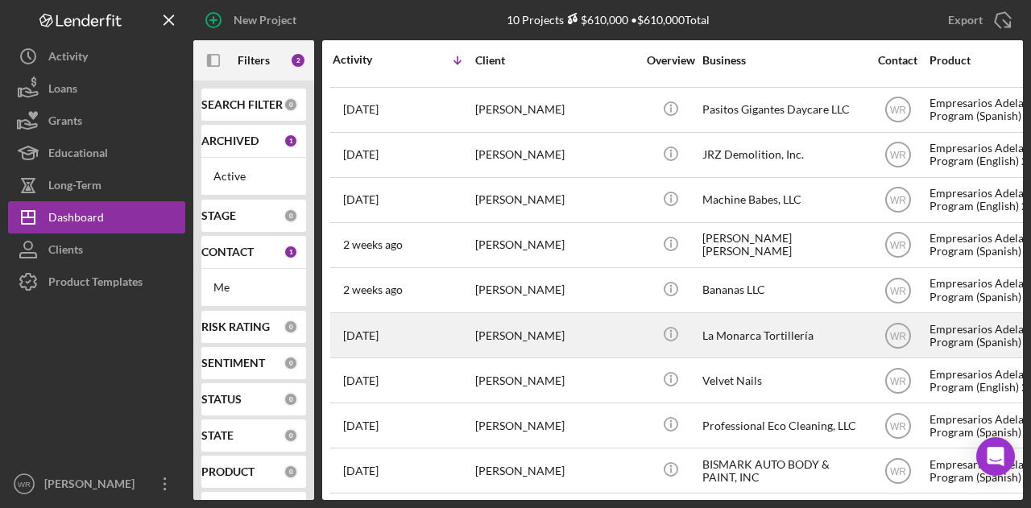
scroll to position [47, 0]
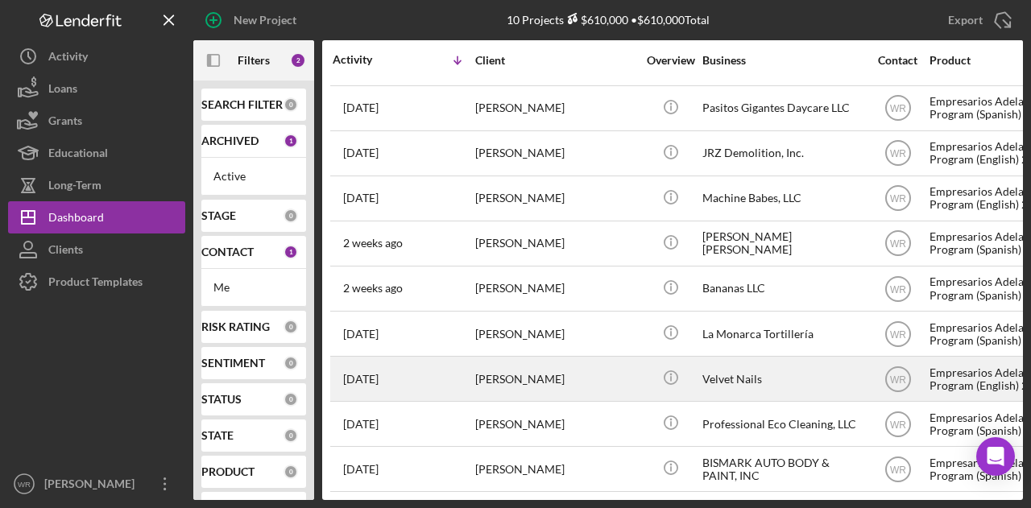
click at [501, 378] on div "[PERSON_NAME]" at bounding box center [555, 379] width 161 height 43
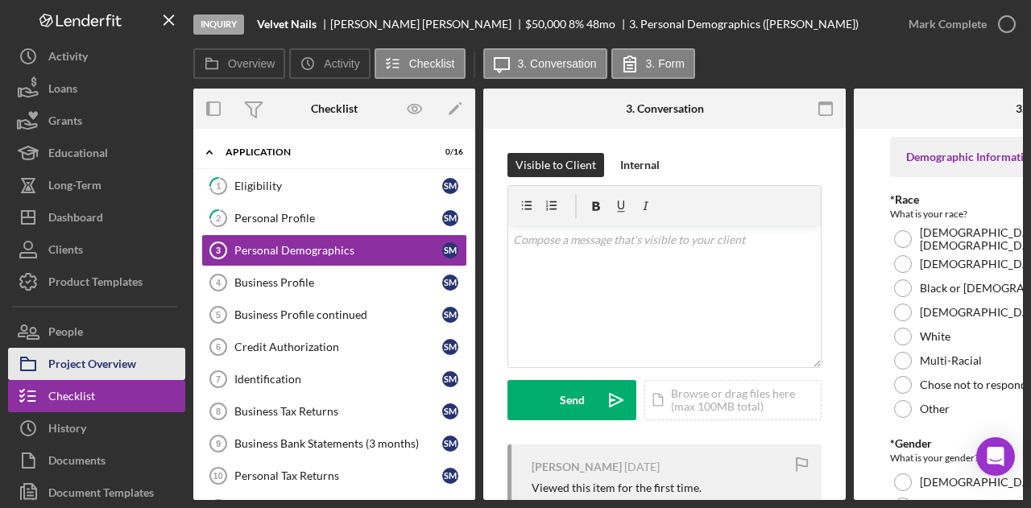
click at [115, 363] on div "Project Overview" at bounding box center [92, 366] width 88 height 36
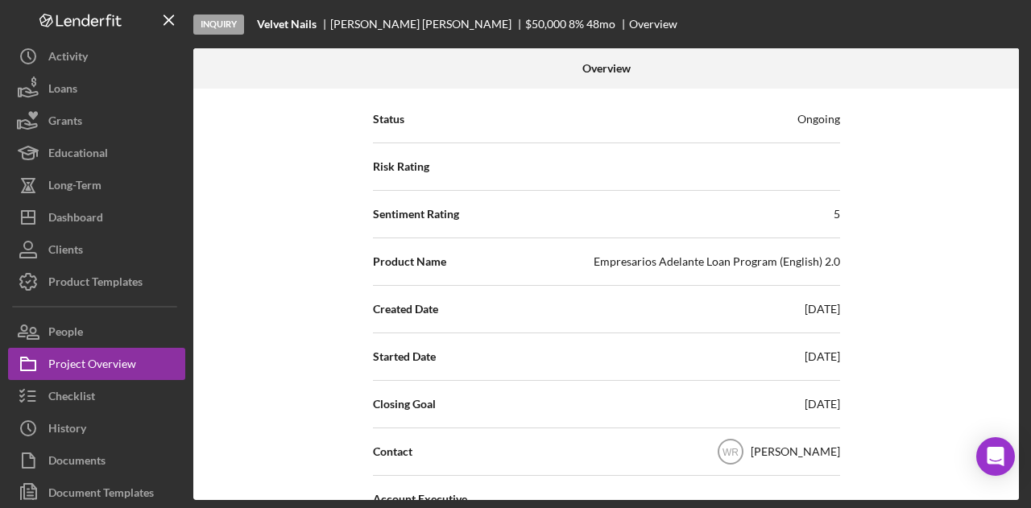
scroll to position [161, 0]
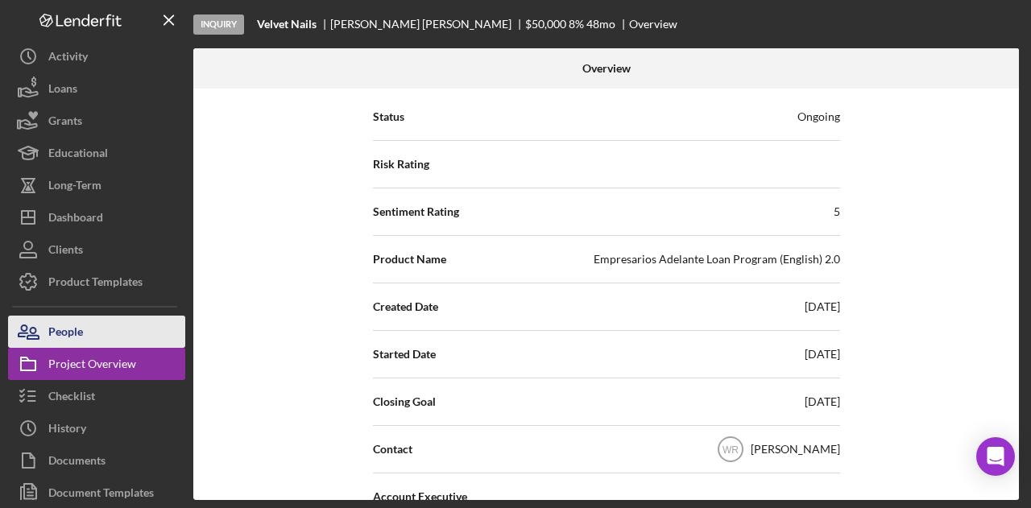
click at [156, 328] on button "People" at bounding box center [96, 332] width 177 height 32
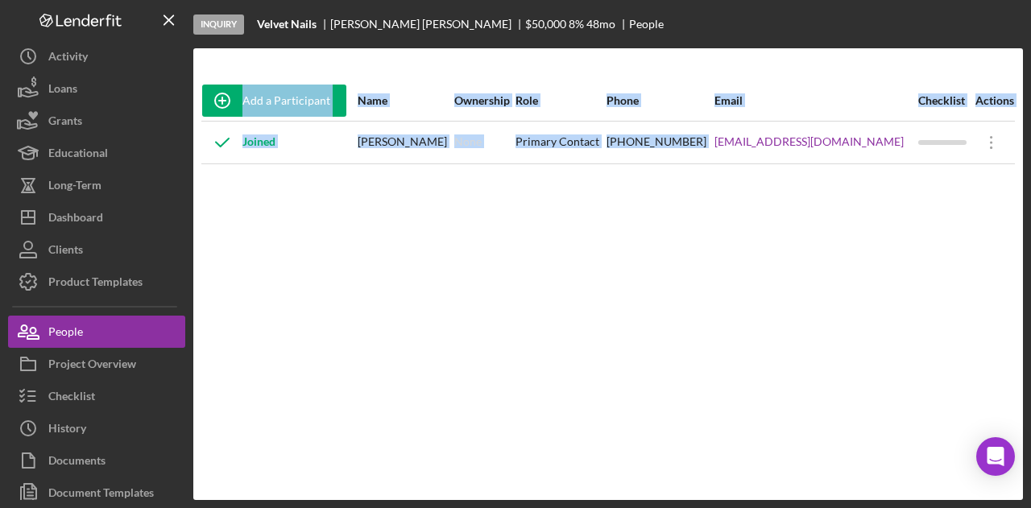
drag, startPoint x: 756, startPoint y: 149, endPoint x: 869, endPoint y: 167, distance: 114.2
click at [869, 167] on div "Add a Participant Name Ownership Role Phone Email Checklist Actions Joined Susa…" at bounding box center [608, 275] width 830 height 388
copy table "Add a Participant Name Ownership Role Phone Email Checklist Actions Joined Susa…"
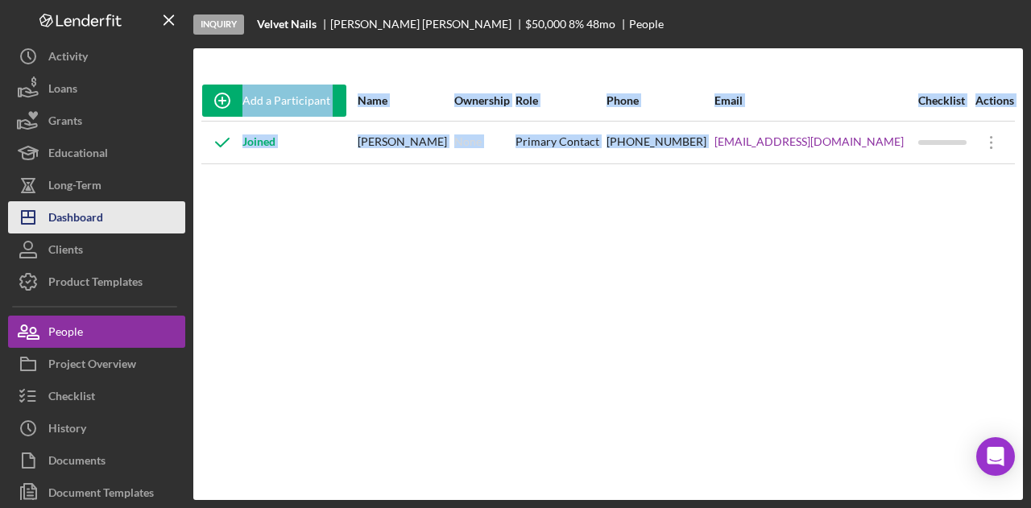
click at [83, 213] on div "Dashboard" at bounding box center [75, 219] width 55 height 36
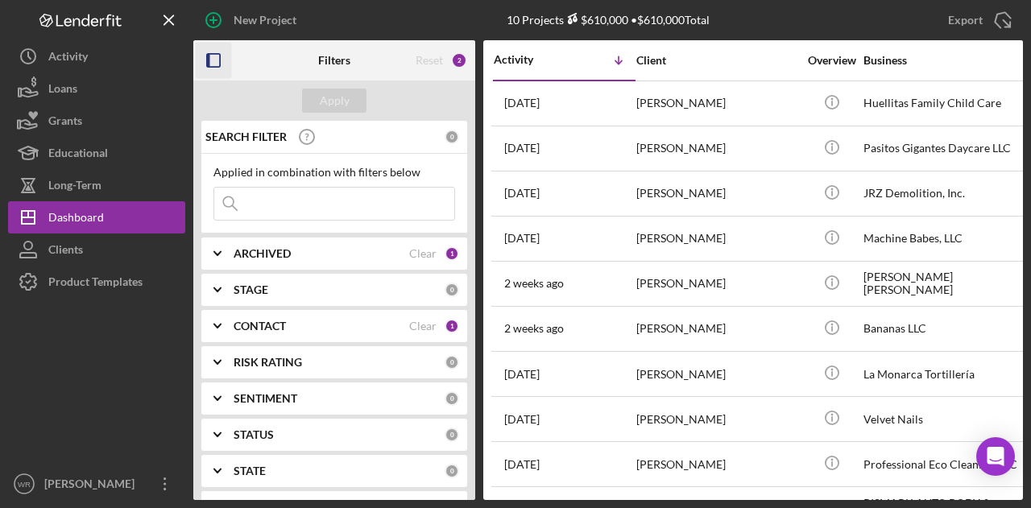
click at [221, 54] on icon "button" at bounding box center [214, 61] width 36 height 36
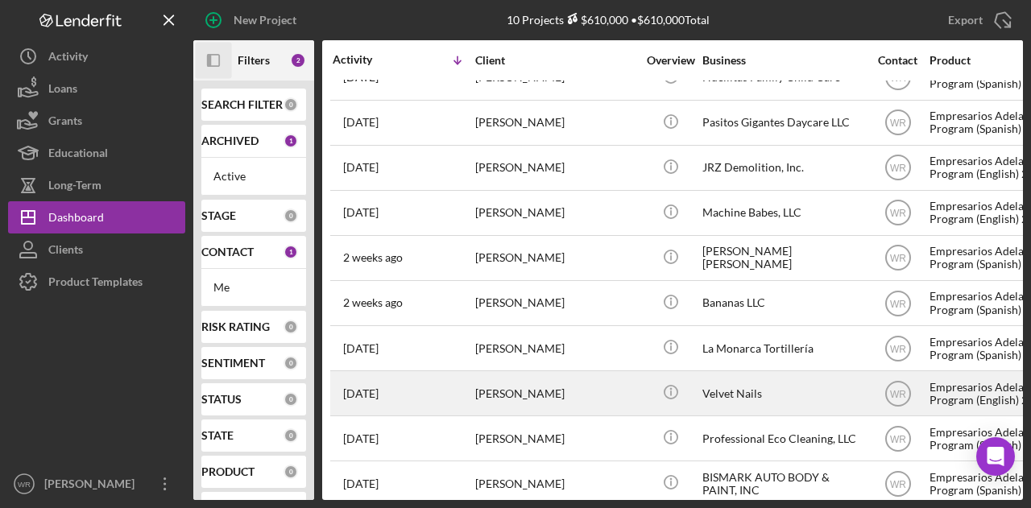
scroll to position [47, 0]
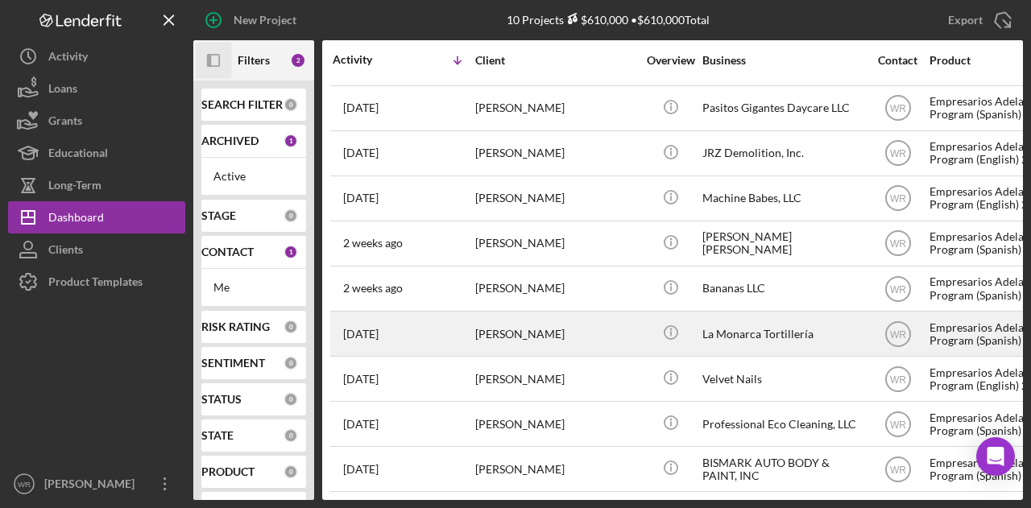
click at [517, 325] on div "Juan Murillo Cruz" at bounding box center [555, 334] width 161 height 43
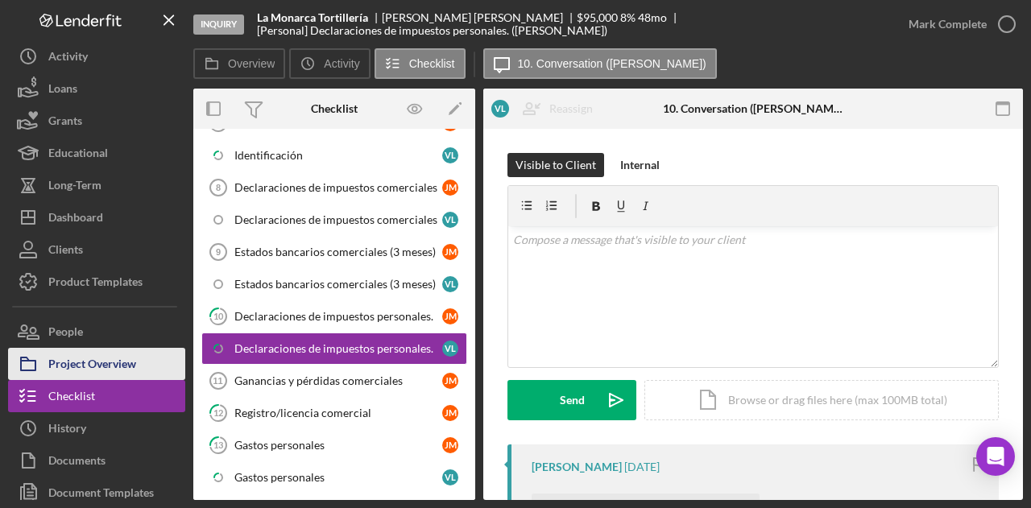
scroll to position [443, 0]
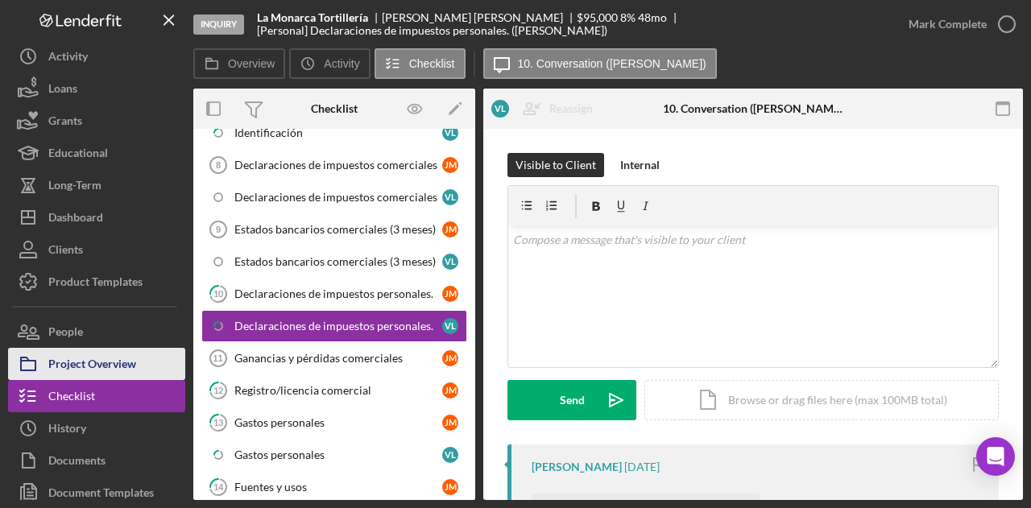
click at [95, 349] on div "Project Overview" at bounding box center [92, 366] width 88 height 36
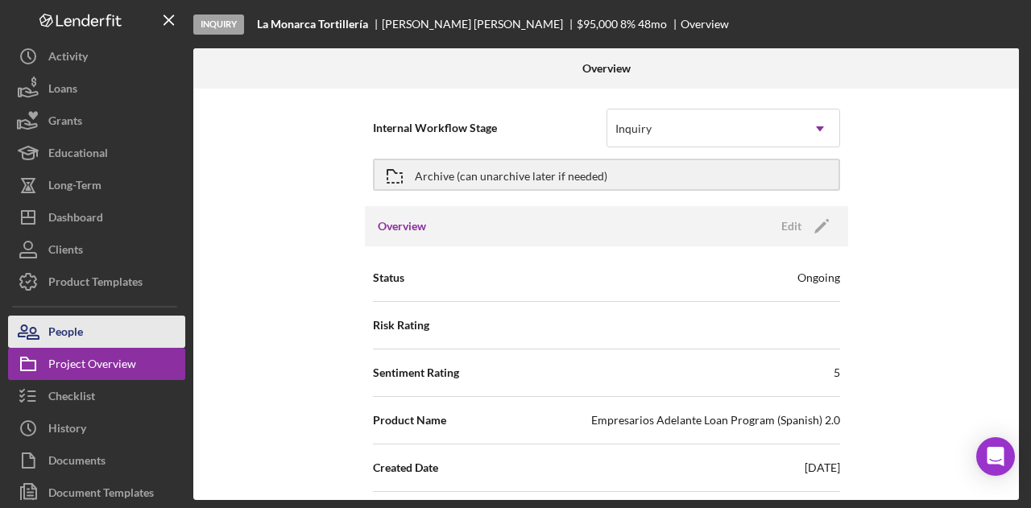
click at [50, 320] on div "People" at bounding box center [65, 334] width 35 height 36
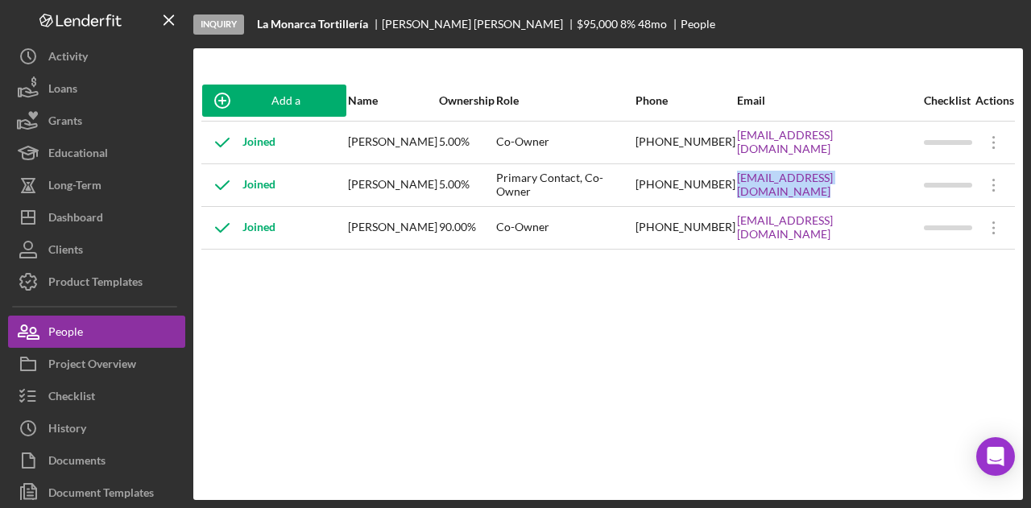
drag, startPoint x: 706, startPoint y: 186, endPoint x: 944, endPoint y: 194, distance: 238.7
click at [944, 194] on tr "Joined Juan Murillo Cruz 5.00% Primary Contact, Co-Owner (510) 822-1482 lamonar…" at bounding box center [608, 185] width 814 height 43
copy tr "lamonarca.tortilleriaymolino@gmail.com"
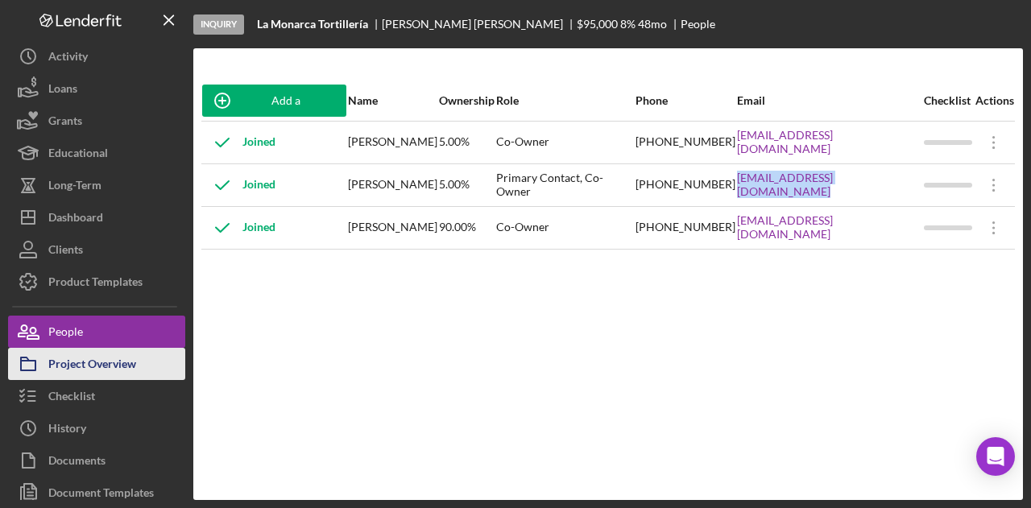
click at [113, 363] on div "Project Overview" at bounding box center [92, 366] width 88 height 36
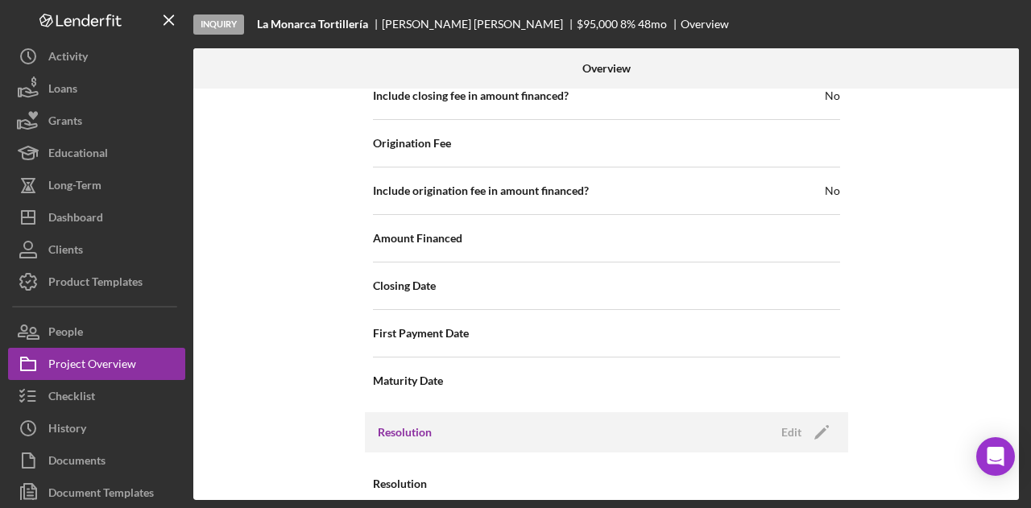
scroll to position [1857, 0]
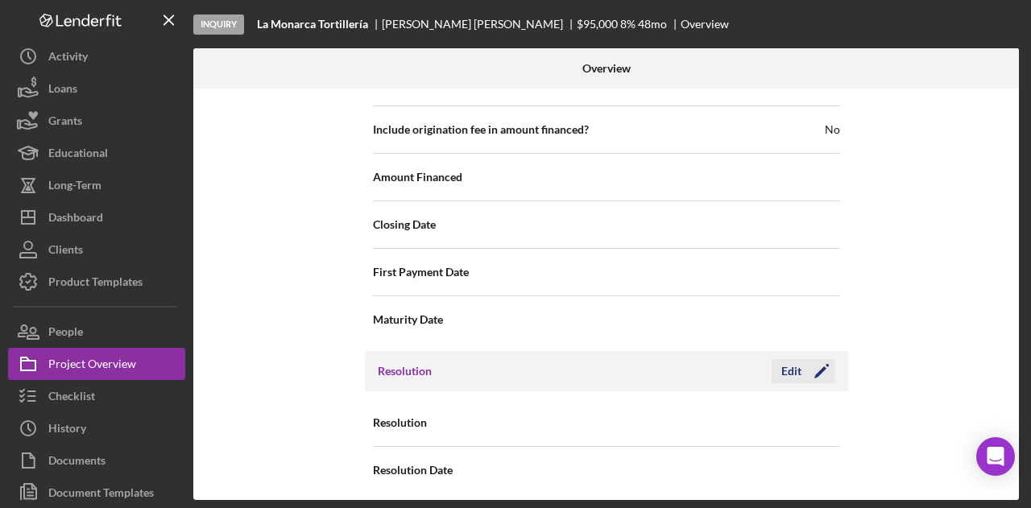
click at [821, 357] on icon "Icon/Edit" at bounding box center [822, 371] width 40 height 40
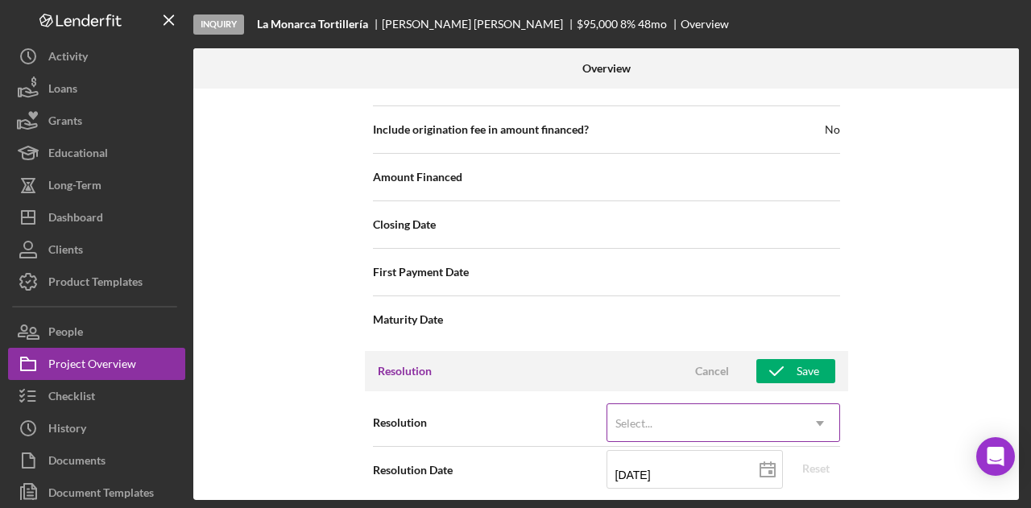
click at [731, 413] on div "Select..." at bounding box center [704, 423] width 193 height 37
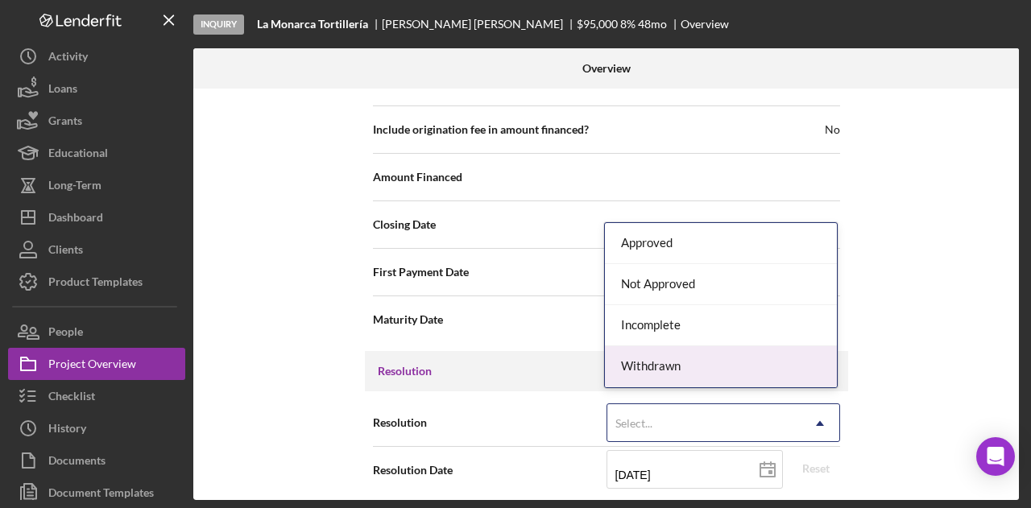
click at [699, 360] on div "Withdrawn" at bounding box center [721, 367] width 232 height 41
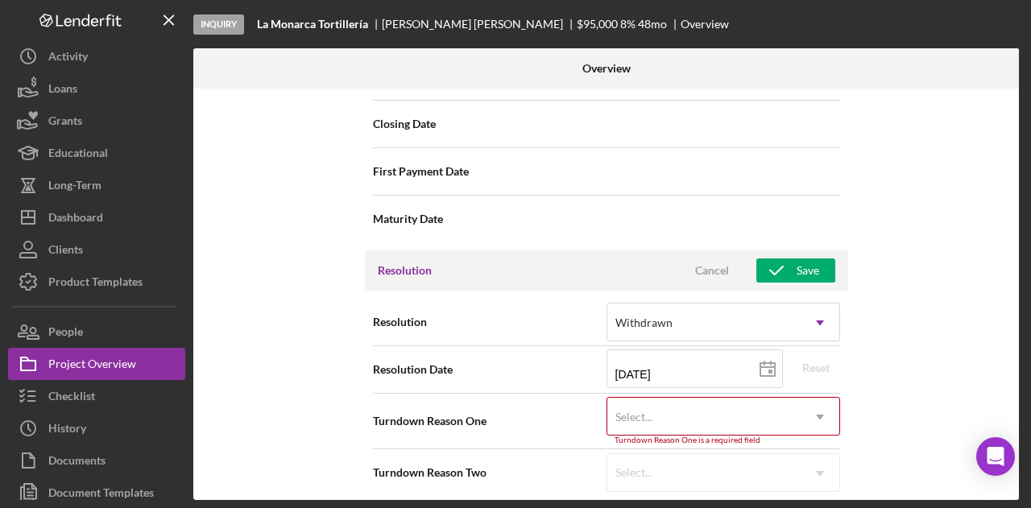
scroll to position [1960, 0]
click at [795, 397] on div "Select..." at bounding box center [704, 415] width 193 height 37
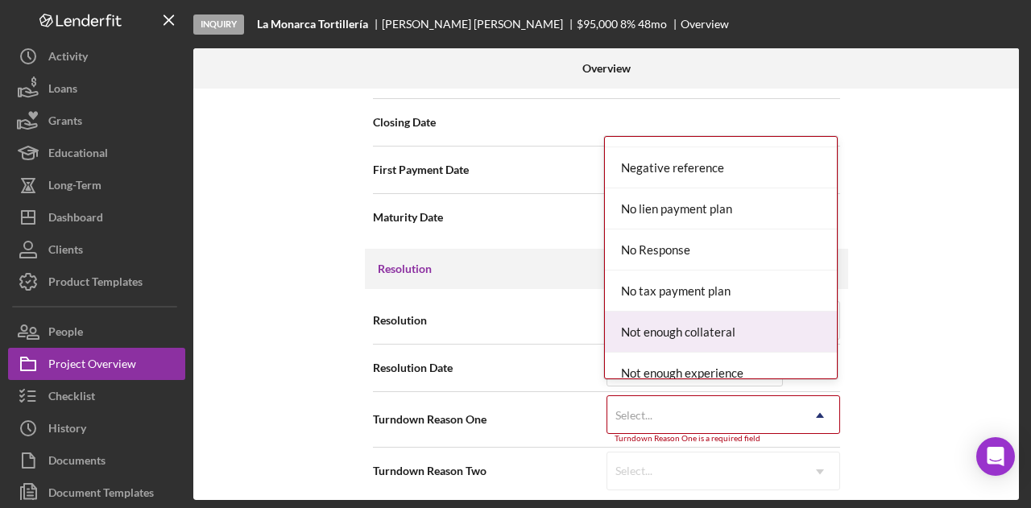
scroll to position [967, 0]
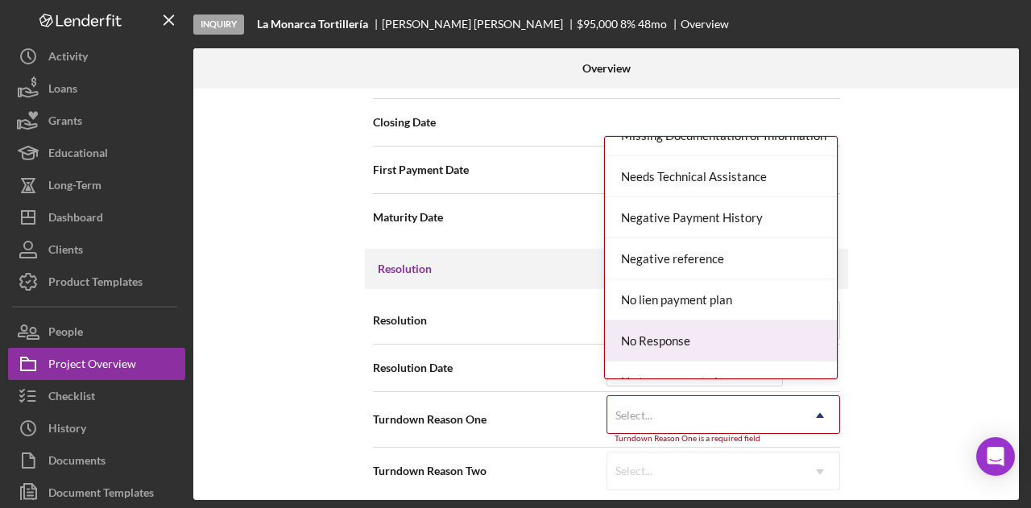
click at [689, 326] on div "No Response" at bounding box center [721, 341] width 232 height 41
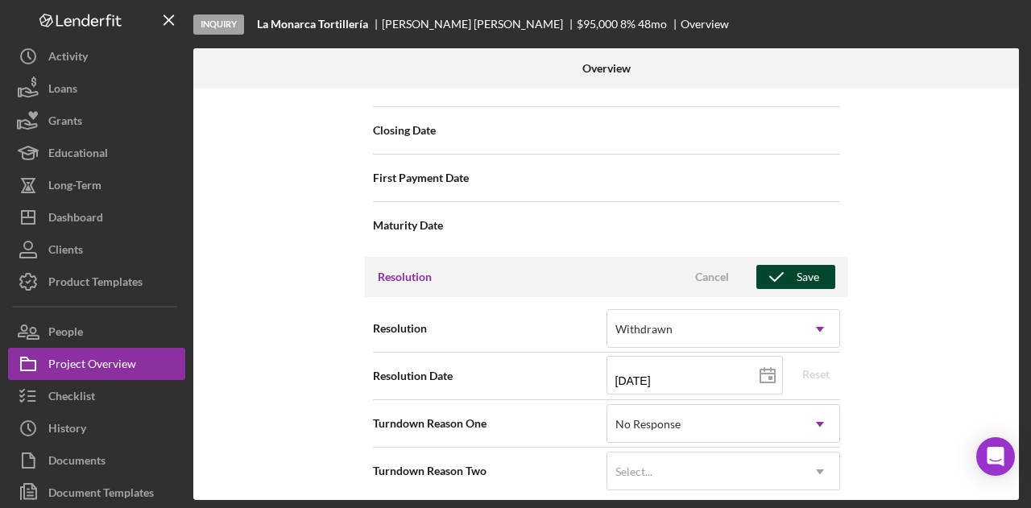
click at [812, 265] on div "Save" at bounding box center [808, 277] width 23 height 24
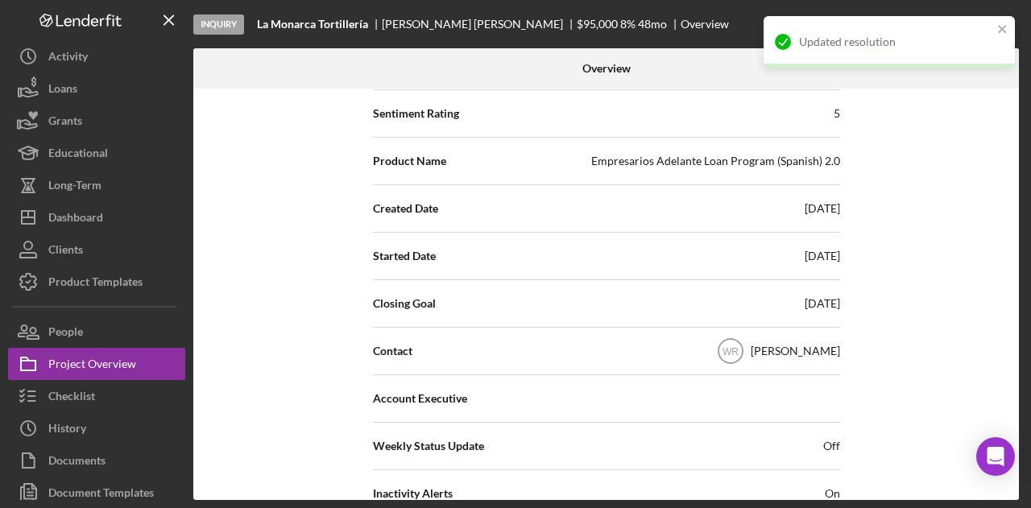
scroll to position [0, 0]
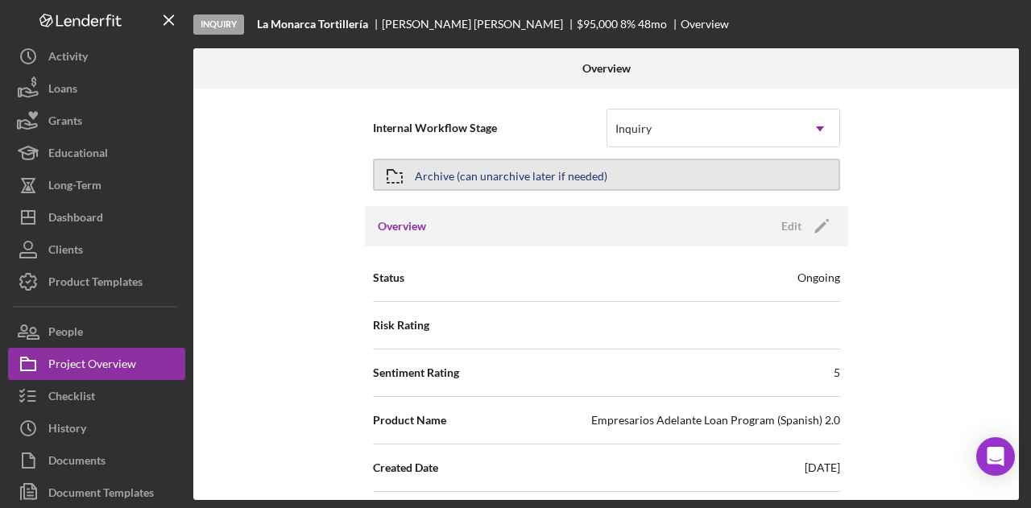
click at [492, 180] on div "Archive (can unarchive later if needed)" at bounding box center [511, 174] width 193 height 29
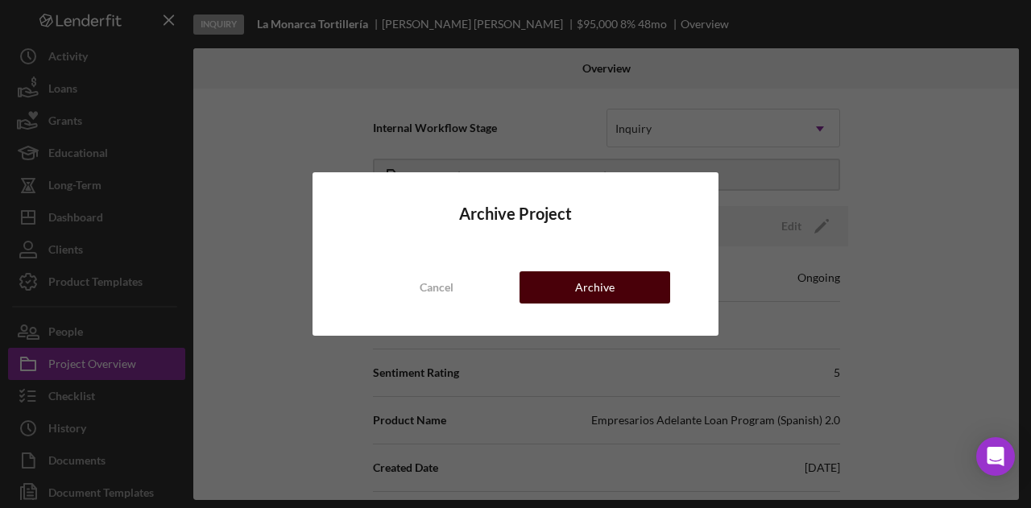
click at [624, 275] on button "Archive" at bounding box center [595, 288] width 151 height 32
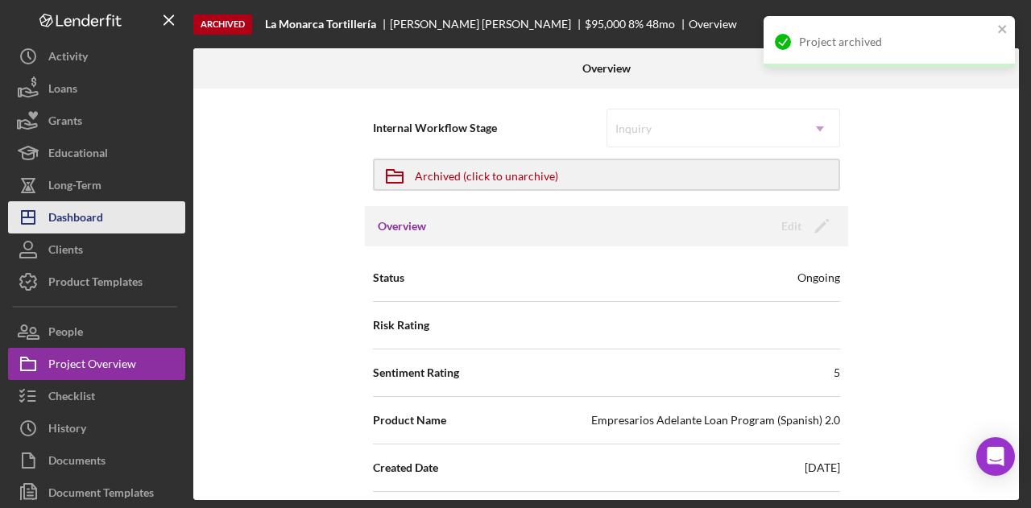
click at [95, 222] on div "Dashboard" at bounding box center [75, 219] width 55 height 36
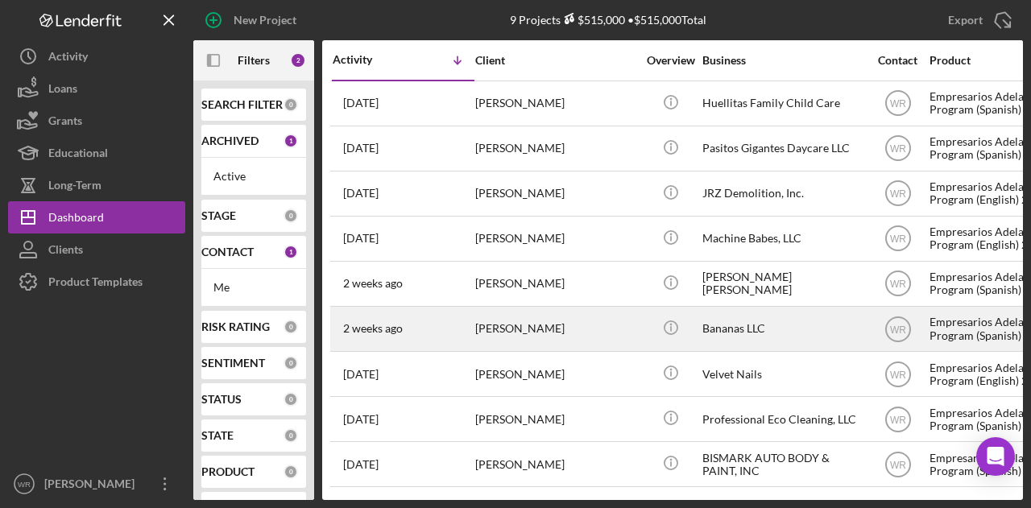
scroll to position [2, 0]
click at [548, 318] on div "[PERSON_NAME]" at bounding box center [555, 329] width 161 height 43
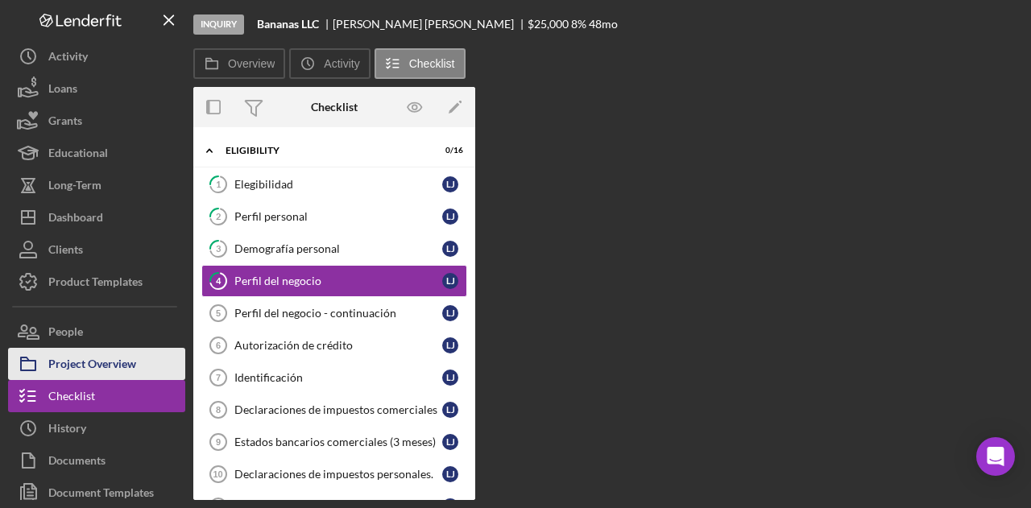
click at [129, 368] on div "Project Overview" at bounding box center [92, 366] width 88 height 36
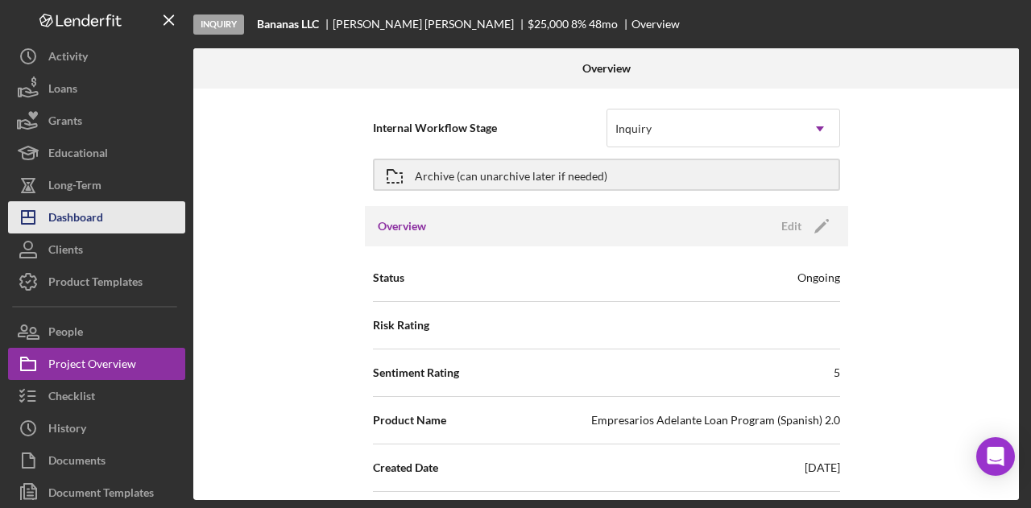
click at [105, 220] on button "Icon/Dashboard Dashboard" at bounding box center [96, 217] width 177 height 32
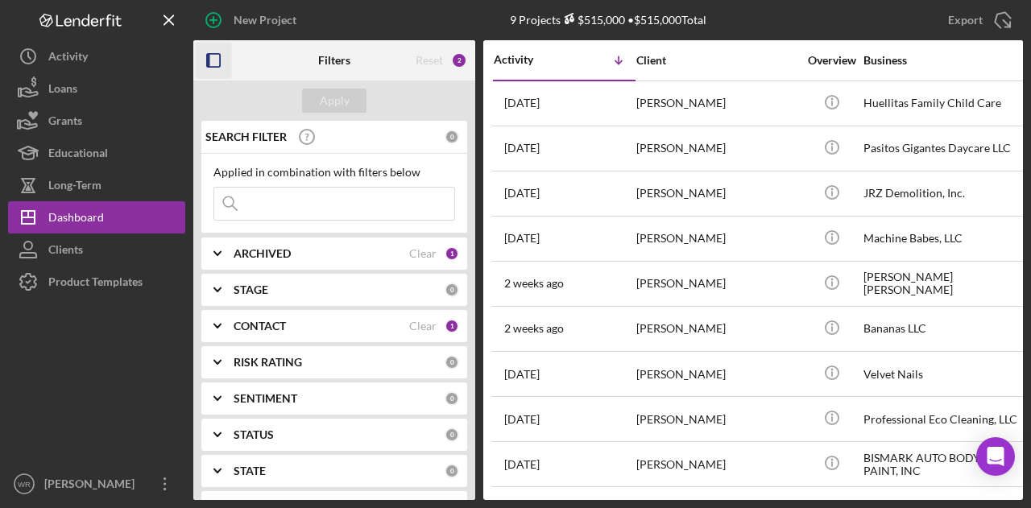
click at [224, 60] on icon "button" at bounding box center [214, 61] width 36 height 36
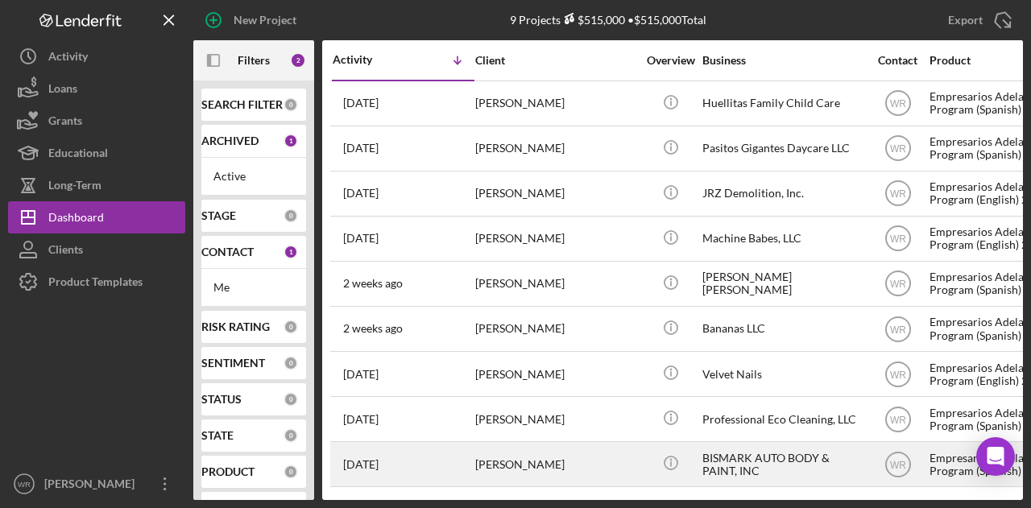
click at [547, 456] on div "[PERSON_NAME]" at bounding box center [555, 464] width 161 height 43
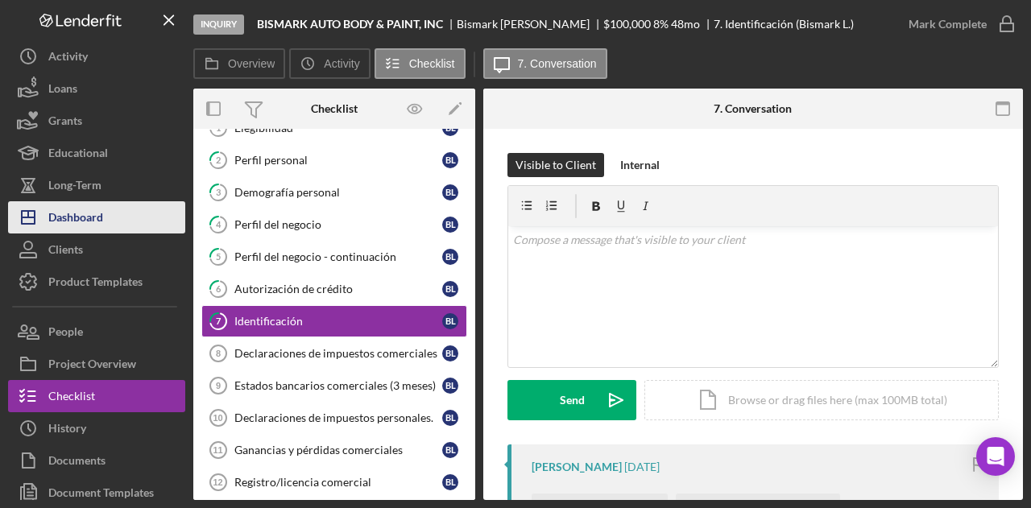
scroll to position [61, 0]
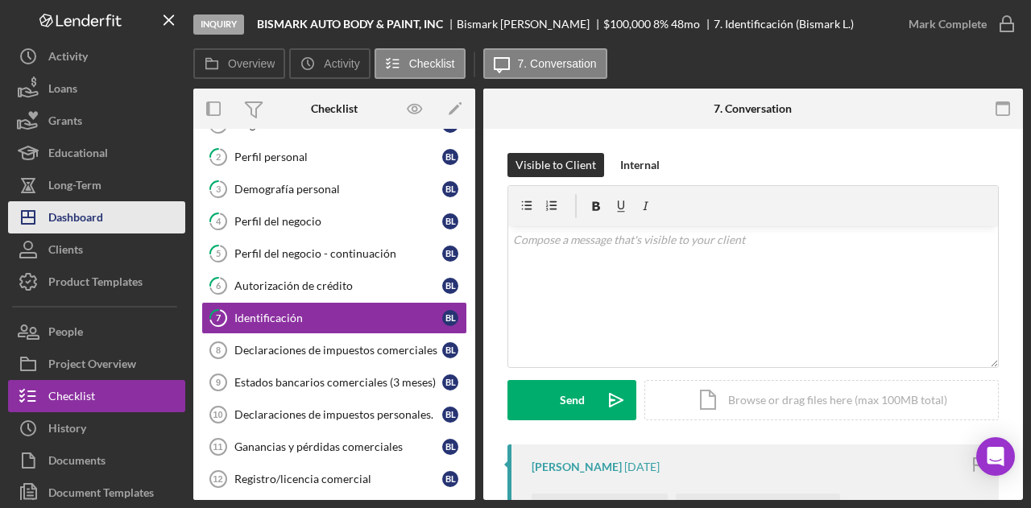
click at [89, 228] on div "Dashboard" at bounding box center [75, 219] width 55 height 36
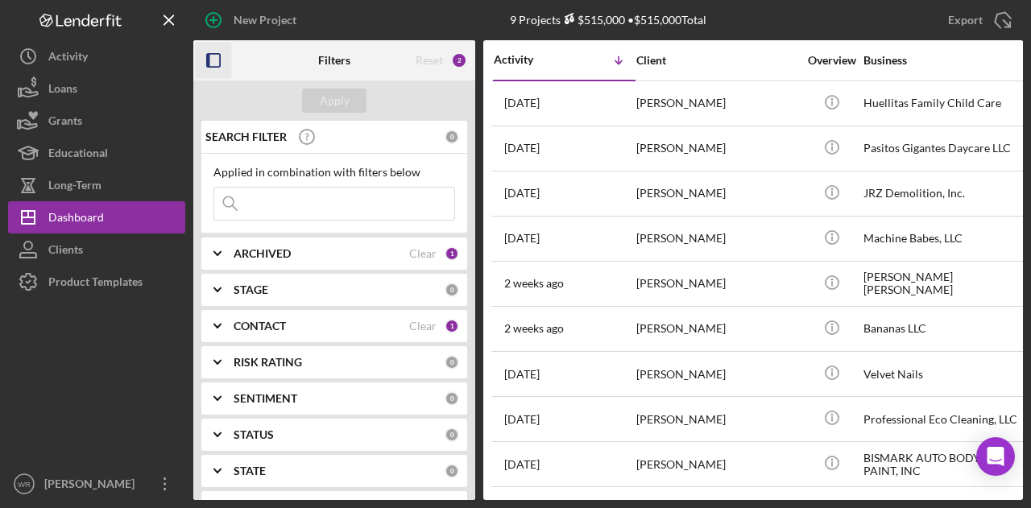
click at [210, 56] on rect "button" at bounding box center [208, 60] width 3 height 13
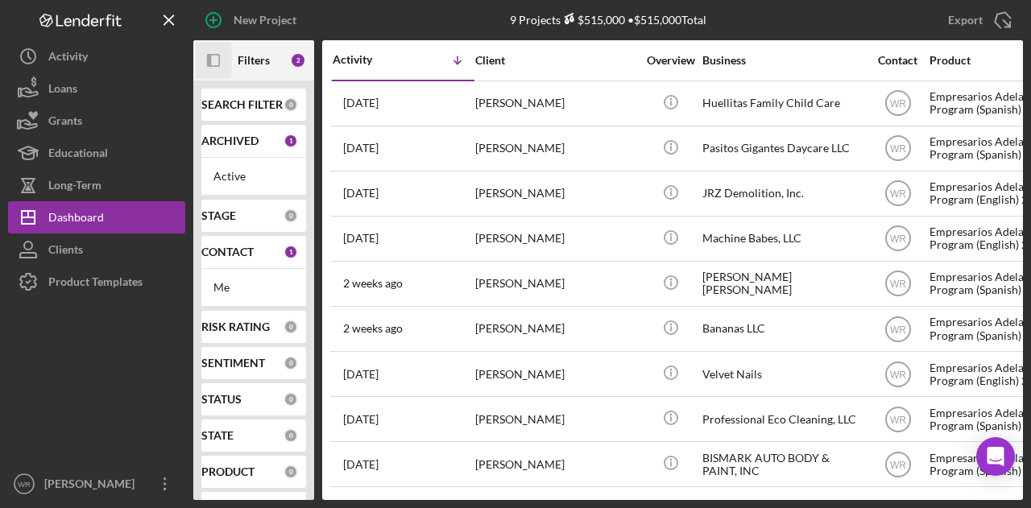
click at [210, 59] on icon "button" at bounding box center [209, 60] width 4 height 13
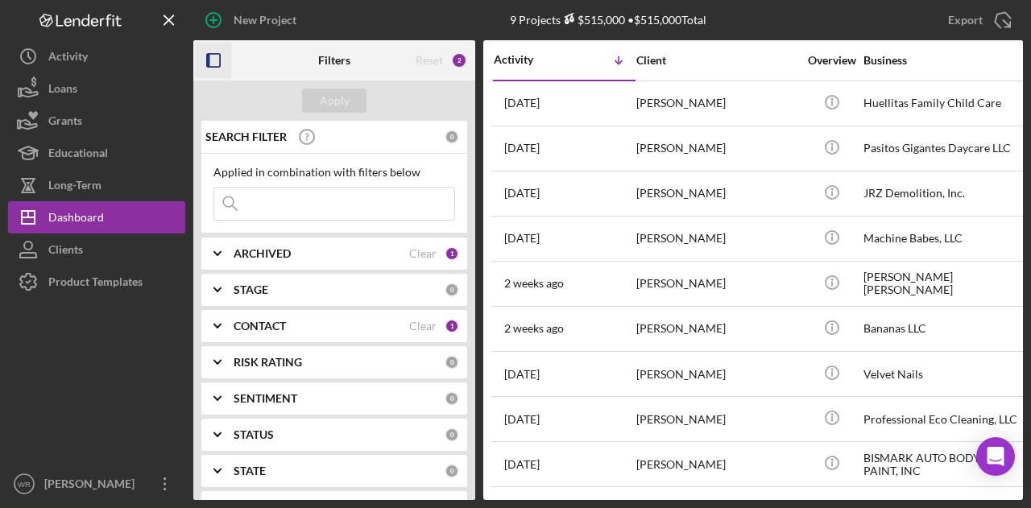
click at [285, 327] on b "CONTACT" at bounding box center [260, 326] width 52 height 13
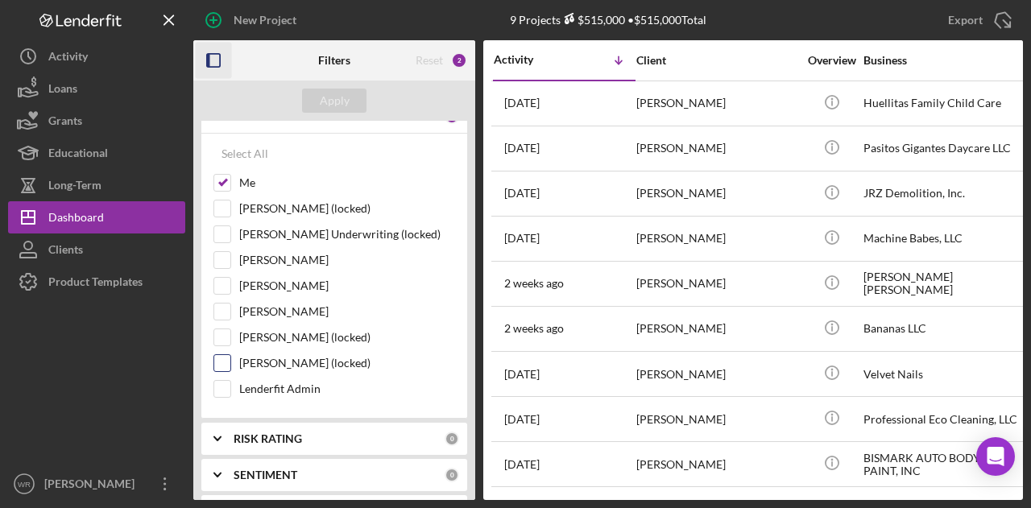
scroll to position [242, 0]
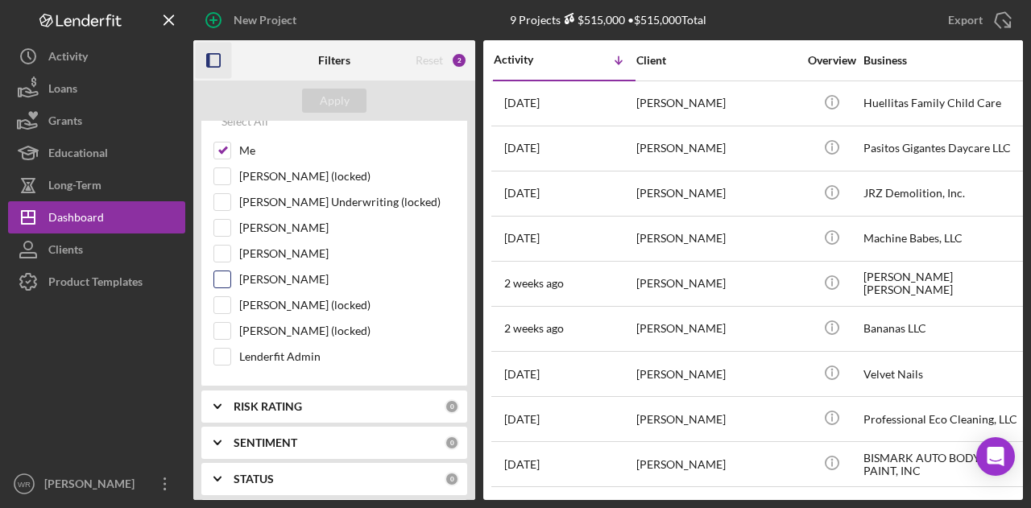
click at [279, 273] on label "Gloria Murillo" at bounding box center [347, 280] width 216 height 16
click at [230, 273] on input "Gloria Murillo" at bounding box center [222, 280] width 16 height 16
click at [334, 94] on div "Apply" at bounding box center [335, 101] width 30 height 24
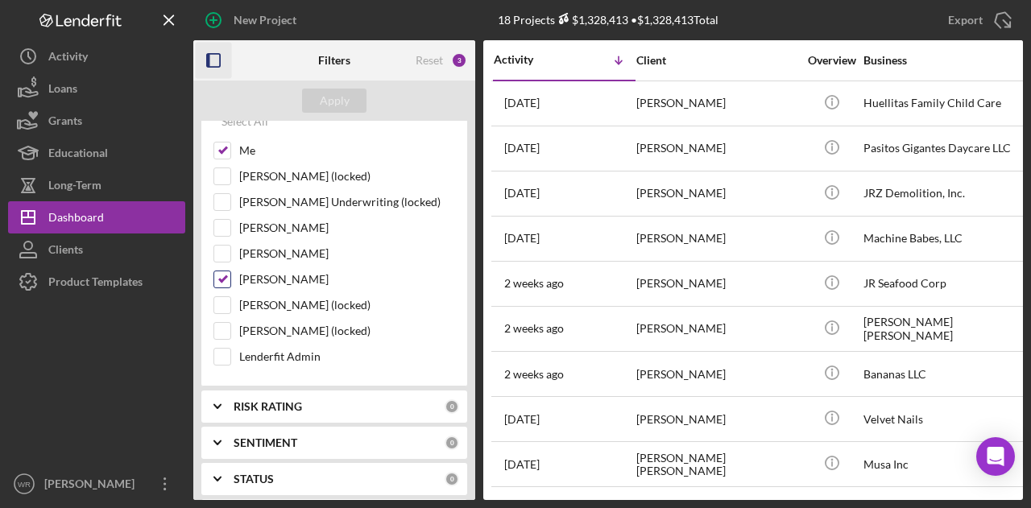
click at [259, 272] on label "[PERSON_NAME]" at bounding box center [347, 280] width 216 height 16
click at [230, 272] on input "[PERSON_NAME]" at bounding box center [222, 280] width 16 height 16
checkbox input "false"
click at [218, 59] on icon "button" at bounding box center [214, 61] width 36 height 36
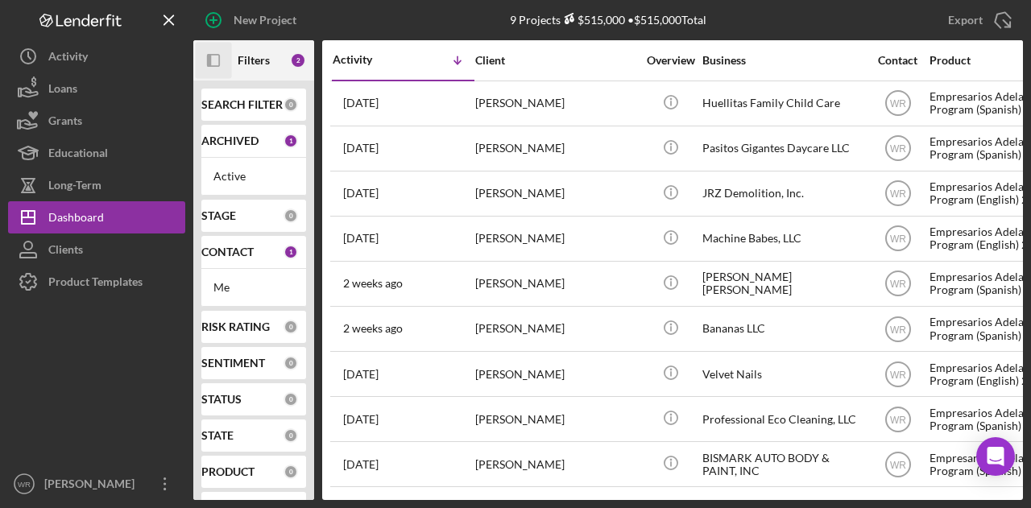
click at [224, 56] on icon "Icon/Panel Side Expand" at bounding box center [214, 61] width 36 height 36
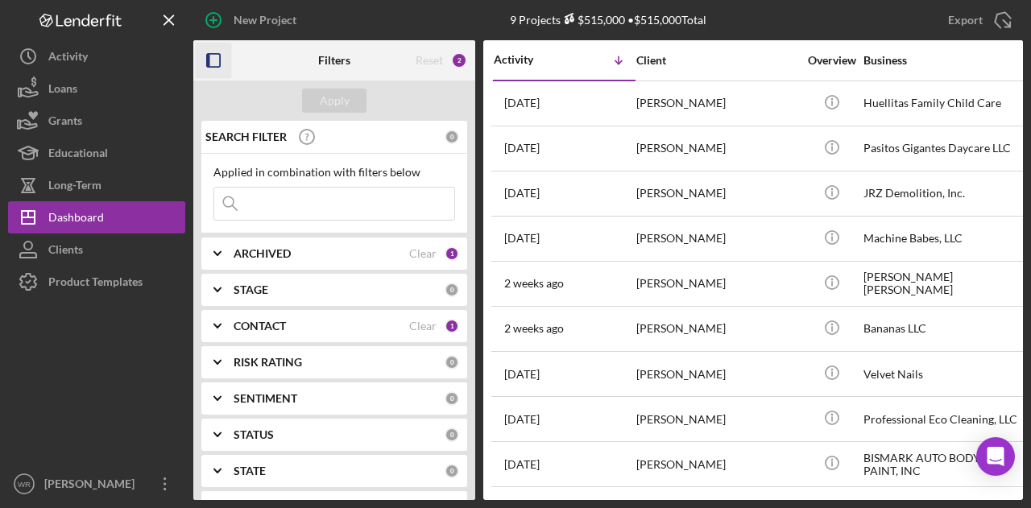
click at [216, 46] on icon "button" at bounding box center [214, 61] width 36 height 36
click at [215, 54] on rect "button" at bounding box center [213, 60] width 13 height 13
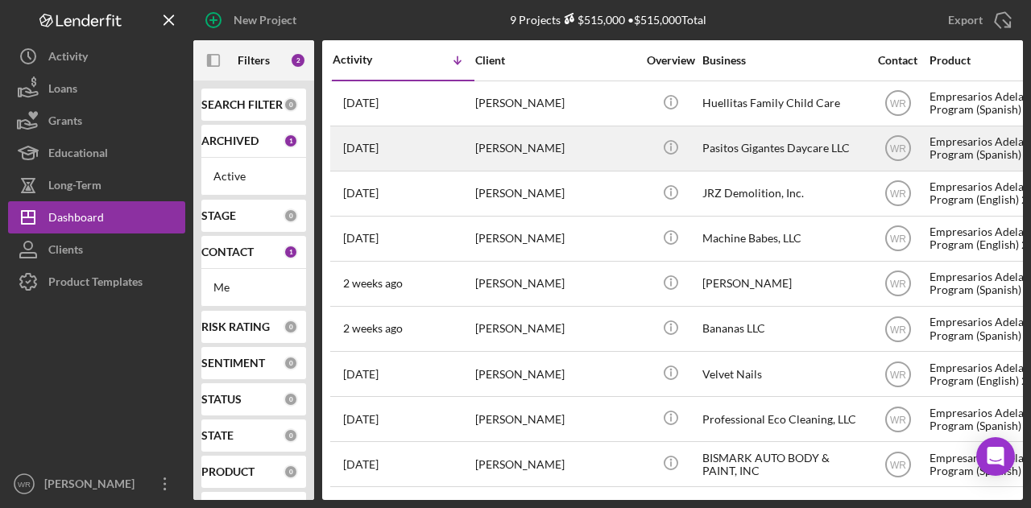
click at [500, 131] on div "[PERSON_NAME]" at bounding box center [555, 148] width 161 height 43
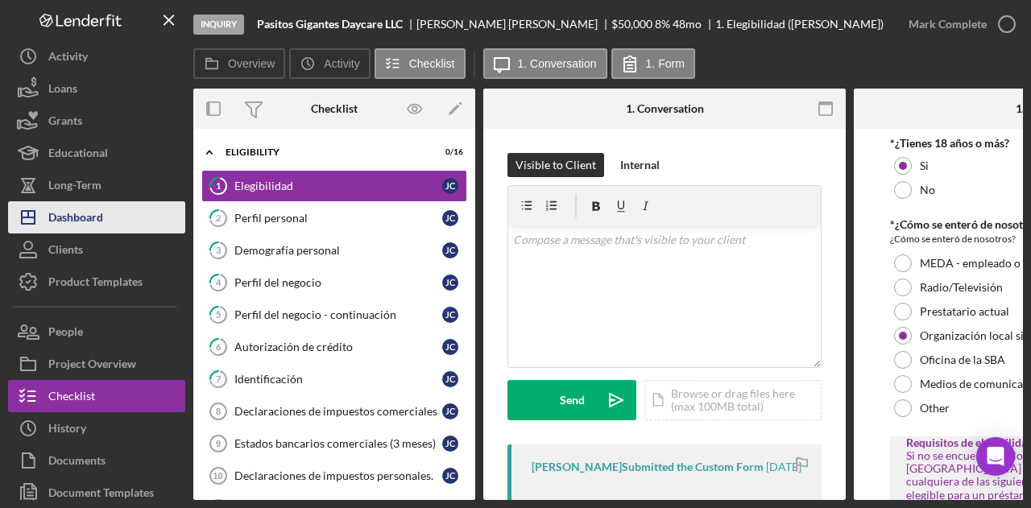
click at [108, 223] on button "Icon/Dashboard Dashboard" at bounding box center [96, 217] width 177 height 32
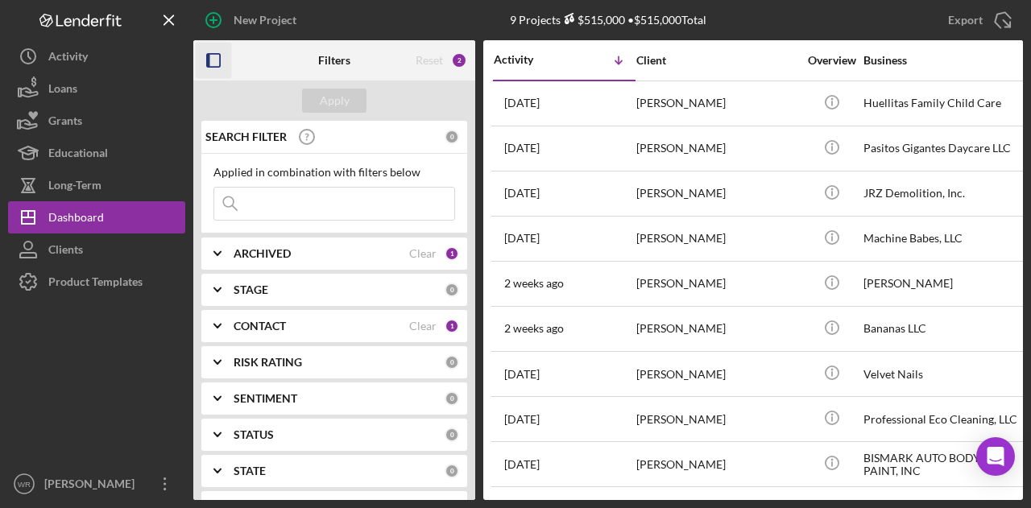
click at [214, 77] on icon "button" at bounding box center [214, 61] width 36 height 36
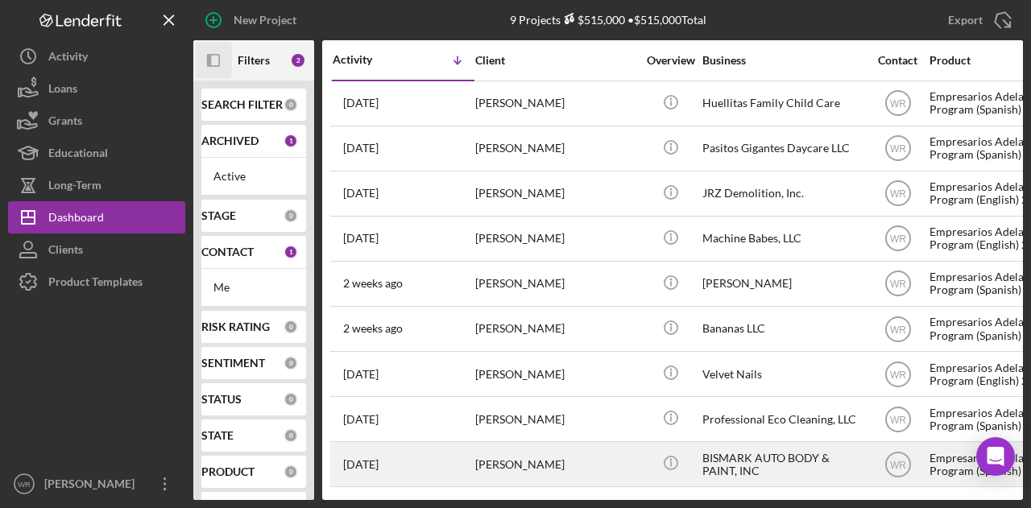
scroll to position [2, 0]
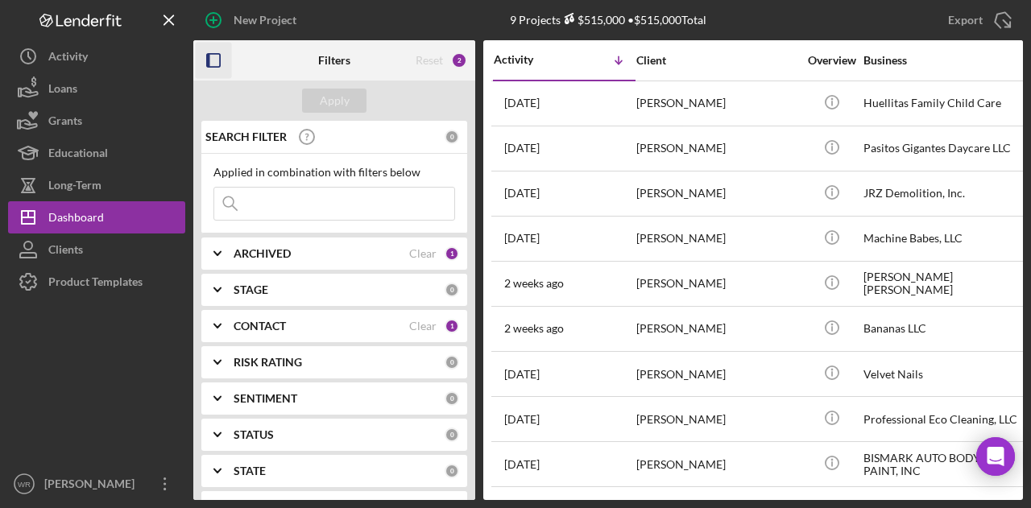
click at [213, 70] on icon "button" at bounding box center [214, 61] width 36 height 36
click at [305, 319] on div "CONTACT Clear 1" at bounding box center [347, 326] width 226 height 15
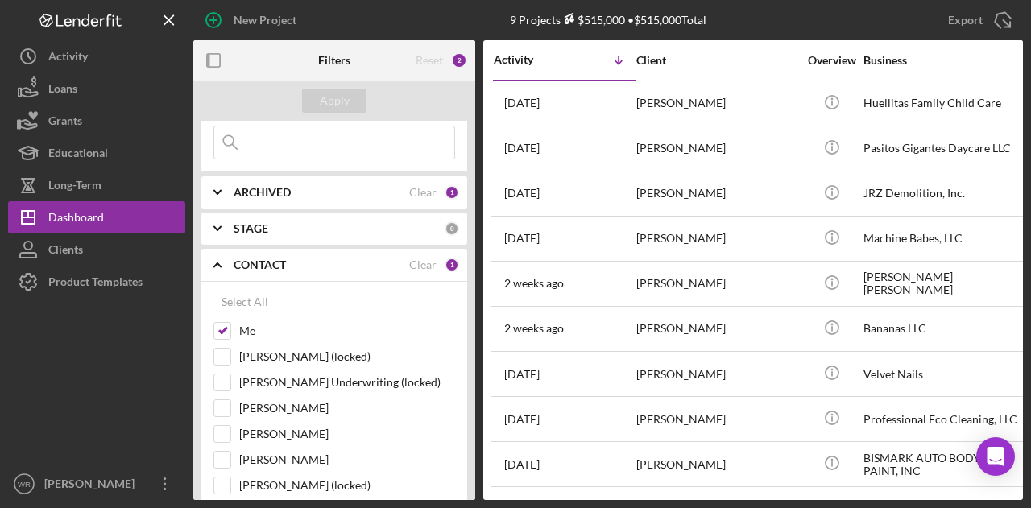
scroll to position [161, 0]
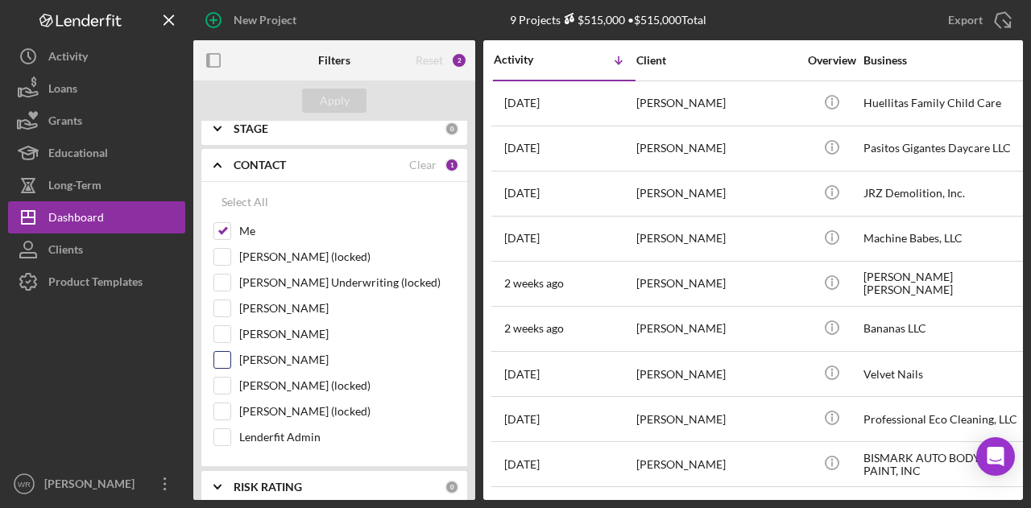
click at [277, 355] on label "[PERSON_NAME]" at bounding box center [347, 360] width 216 height 16
click at [230, 355] on input "[PERSON_NAME]" at bounding box center [222, 360] width 16 height 16
click at [339, 103] on div "Apply" at bounding box center [335, 101] width 30 height 24
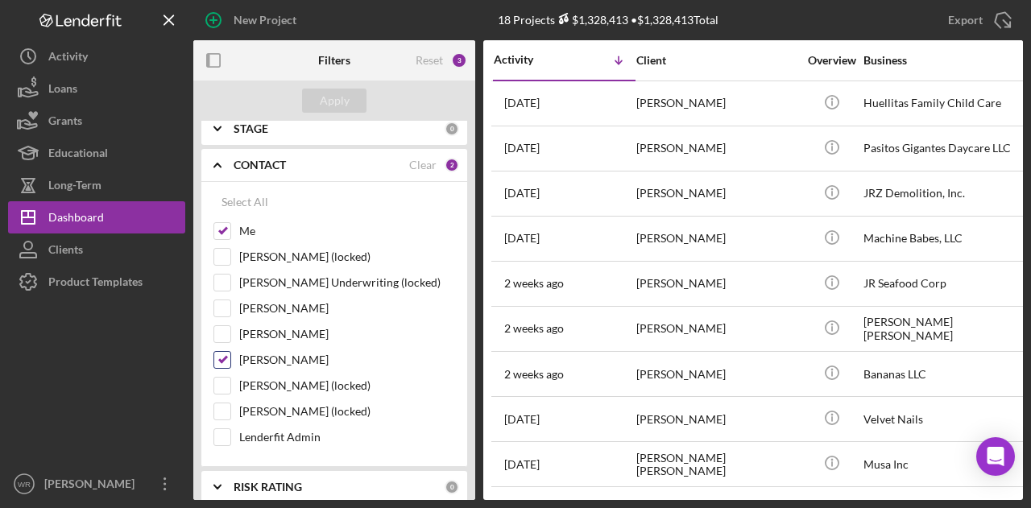
click at [291, 354] on label "[PERSON_NAME]" at bounding box center [347, 360] width 216 height 16
click at [230, 354] on input "[PERSON_NAME]" at bounding box center [222, 360] width 16 height 16
checkbox input "false"
click at [345, 95] on div "Apply" at bounding box center [335, 101] width 30 height 24
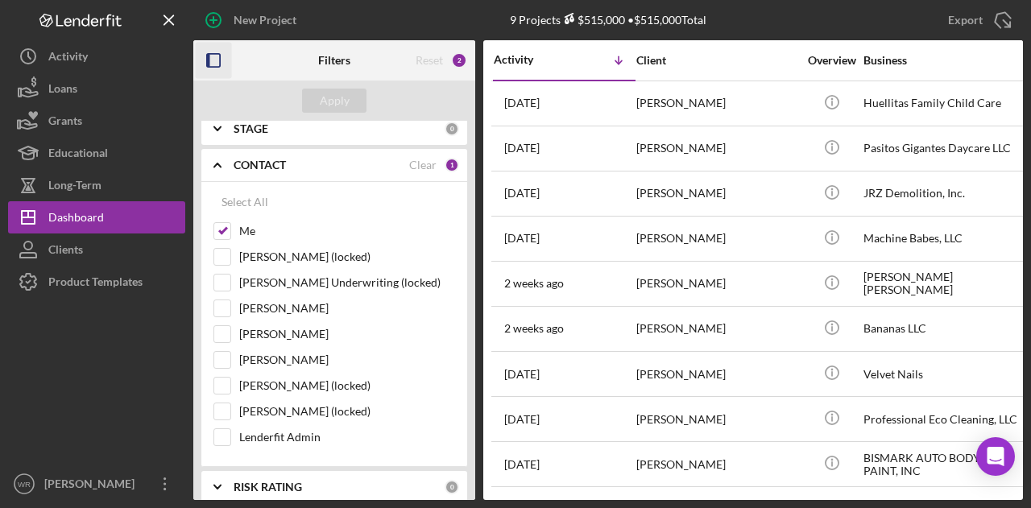
click at [211, 62] on icon "button" at bounding box center [214, 61] width 36 height 36
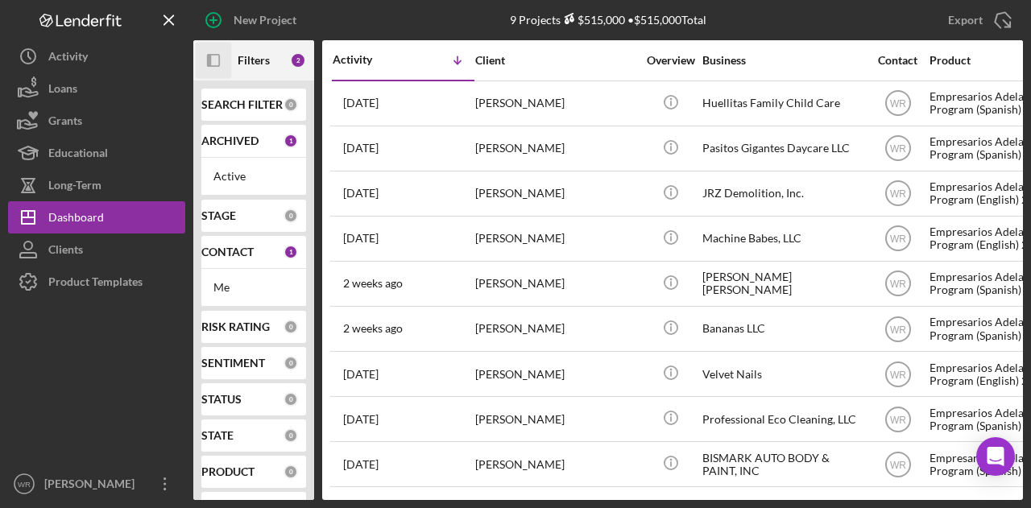
click at [225, 57] on icon "Icon/Panel Side Expand" at bounding box center [214, 61] width 36 height 36
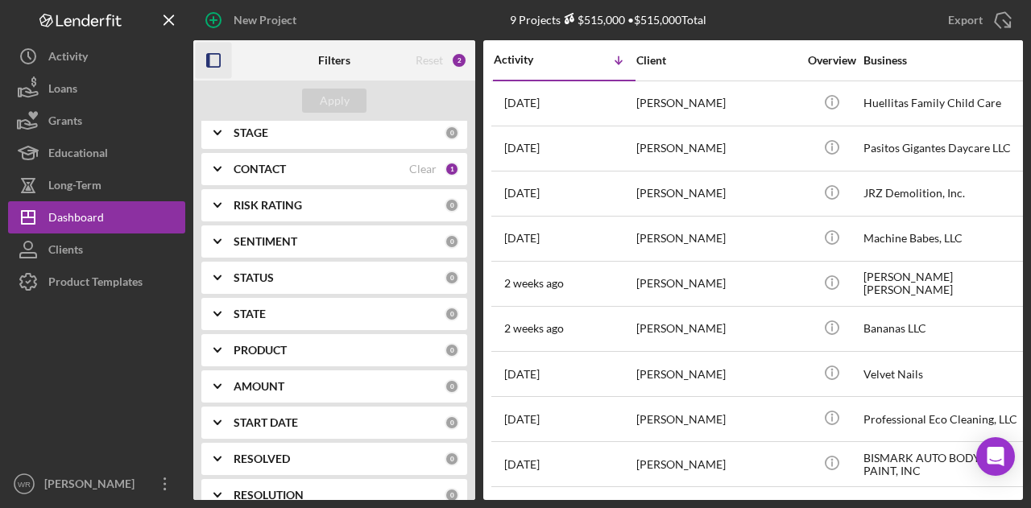
scroll to position [161, 0]
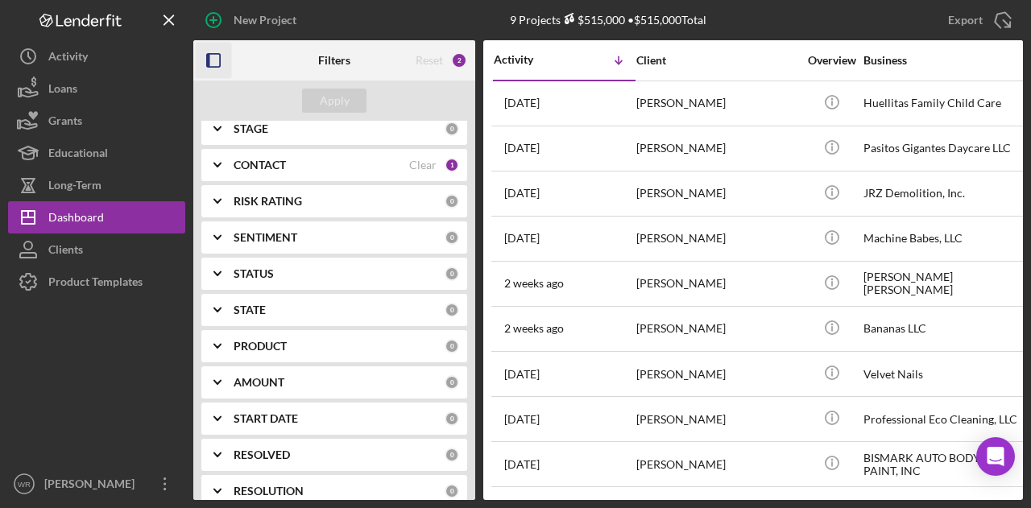
click at [276, 169] on b "CONTACT" at bounding box center [260, 165] width 52 height 13
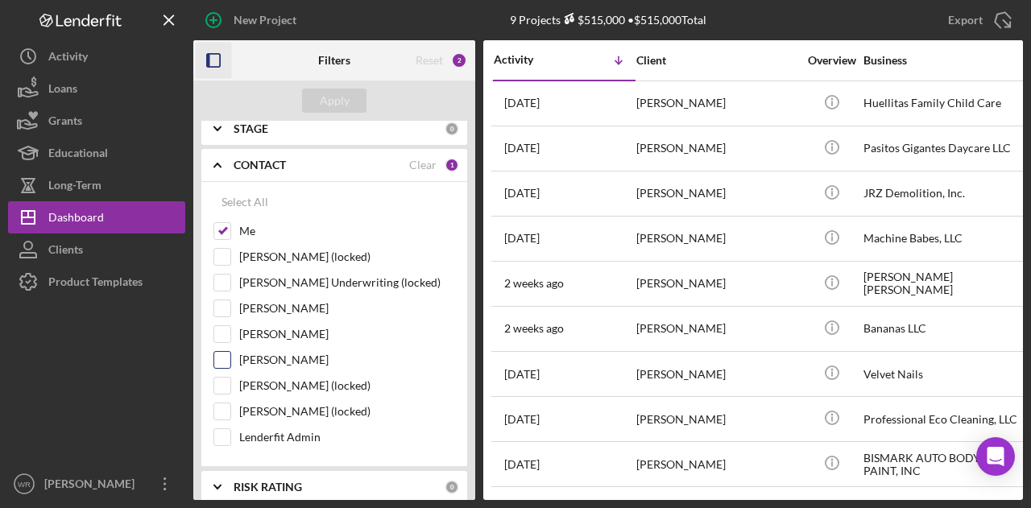
click at [291, 356] on label "[PERSON_NAME]" at bounding box center [347, 360] width 216 height 16
click at [230, 356] on input "[PERSON_NAME]" at bounding box center [222, 360] width 16 height 16
click at [330, 95] on div "Apply" at bounding box center [335, 101] width 30 height 24
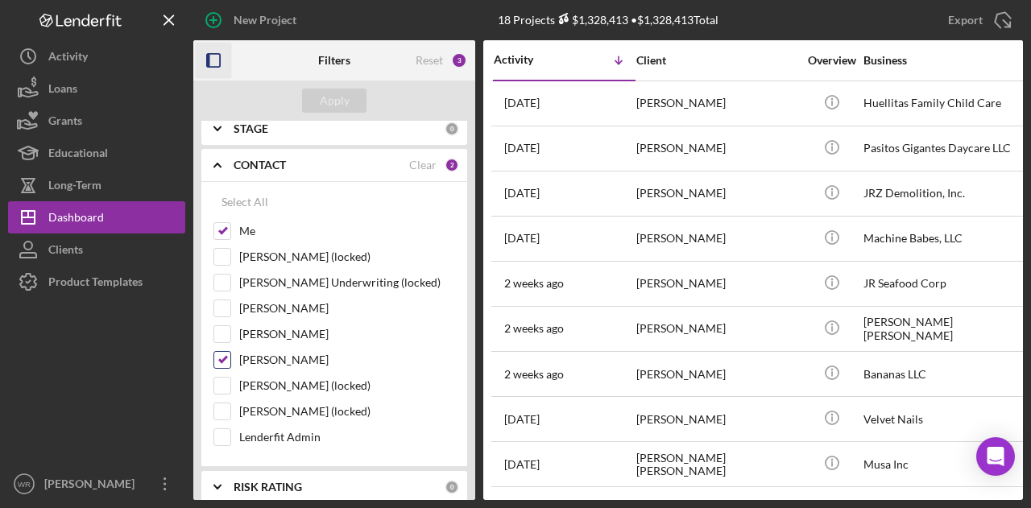
click at [292, 355] on label "[PERSON_NAME]" at bounding box center [347, 360] width 216 height 16
click at [230, 355] on input "[PERSON_NAME]" at bounding box center [222, 360] width 16 height 16
checkbox input "false"
click at [338, 118] on div "Apply" at bounding box center [334, 101] width 282 height 40
click at [343, 114] on div "Apply" at bounding box center [334, 101] width 282 height 40
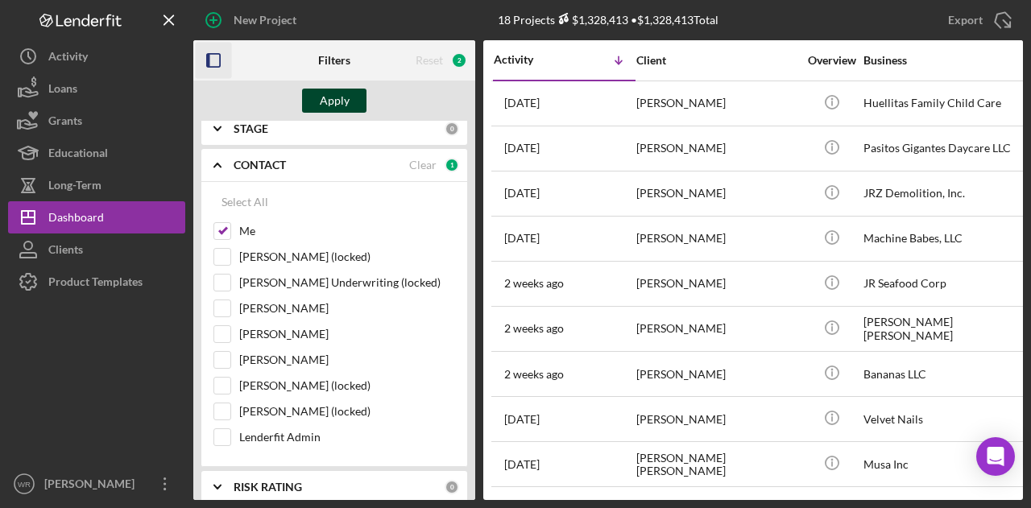
click at [351, 98] on button "Apply" at bounding box center [334, 101] width 64 height 24
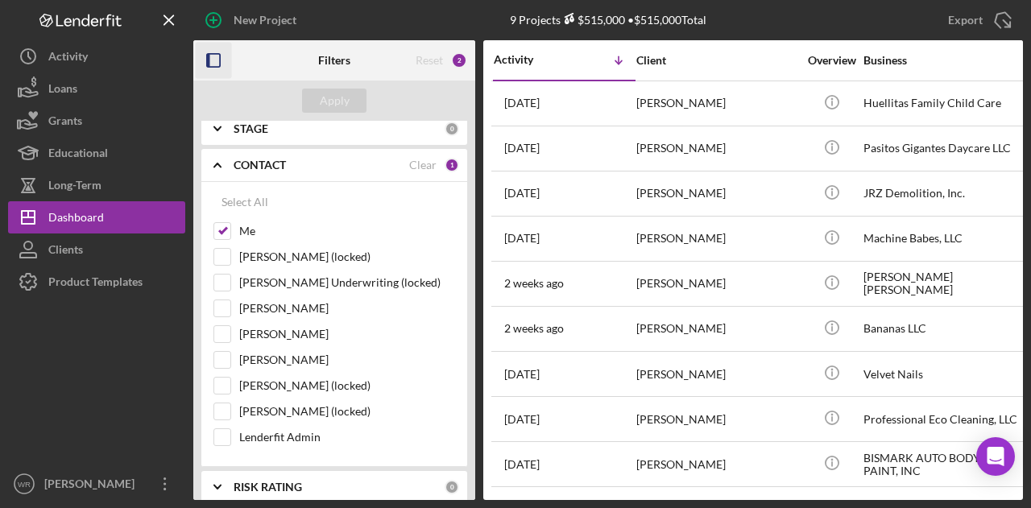
click at [212, 62] on icon "button" at bounding box center [214, 61] width 36 height 36
